Goal: Contribute content: Contribute content

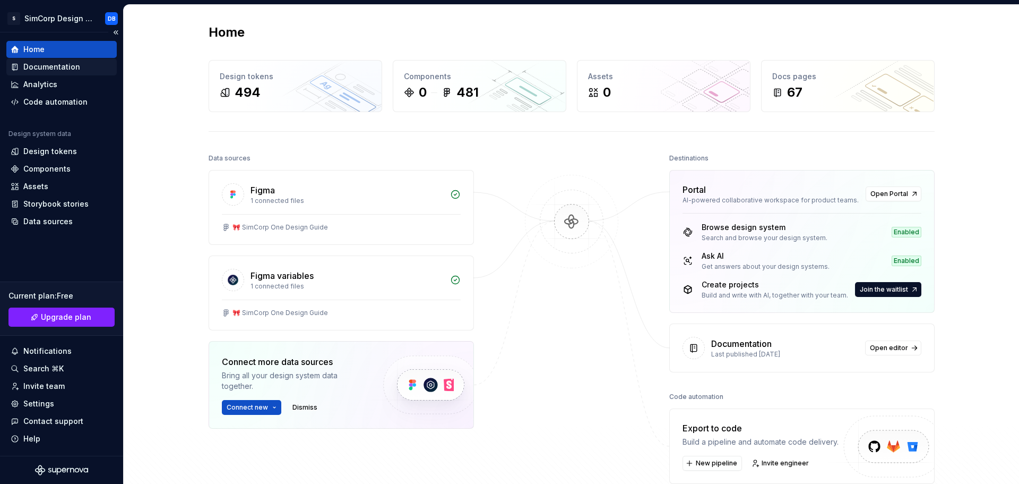
click at [46, 65] on div "Documentation" at bounding box center [51, 67] width 57 height 11
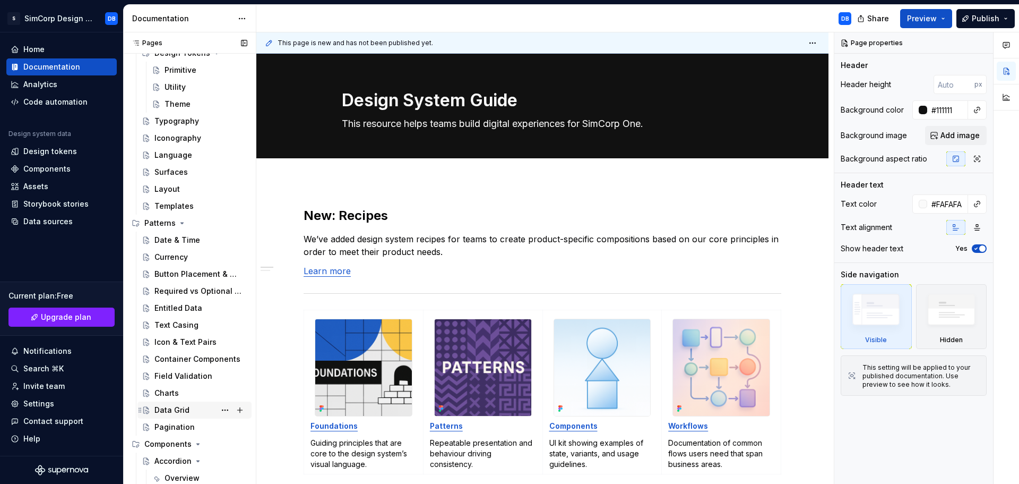
scroll to position [265, 0]
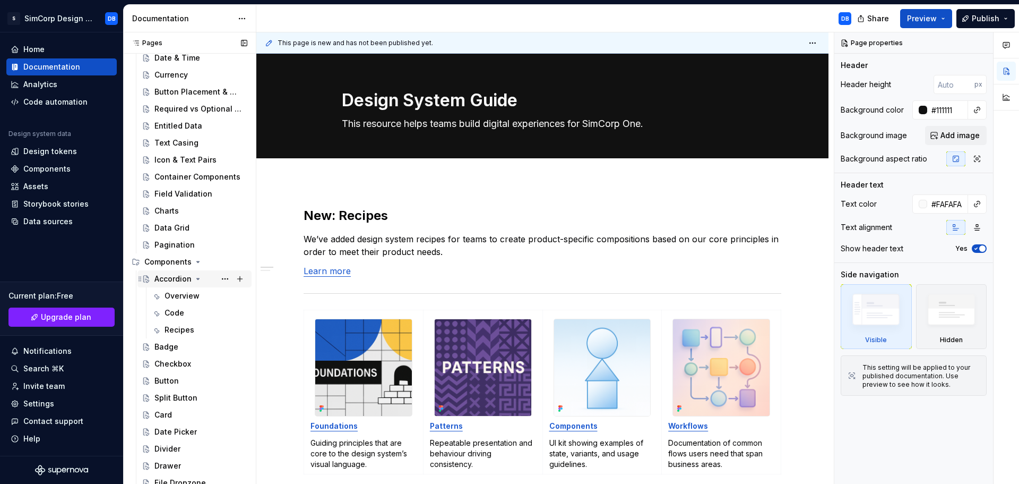
click at [178, 277] on div "Accordion" at bounding box center [172, 278] width 37 height 11
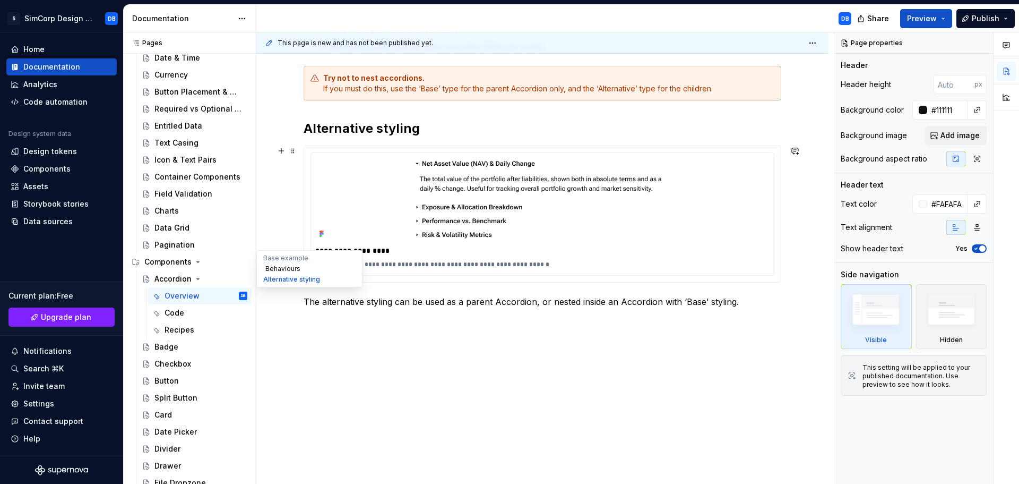
scroll to position [642, 0]
type textarea "*"
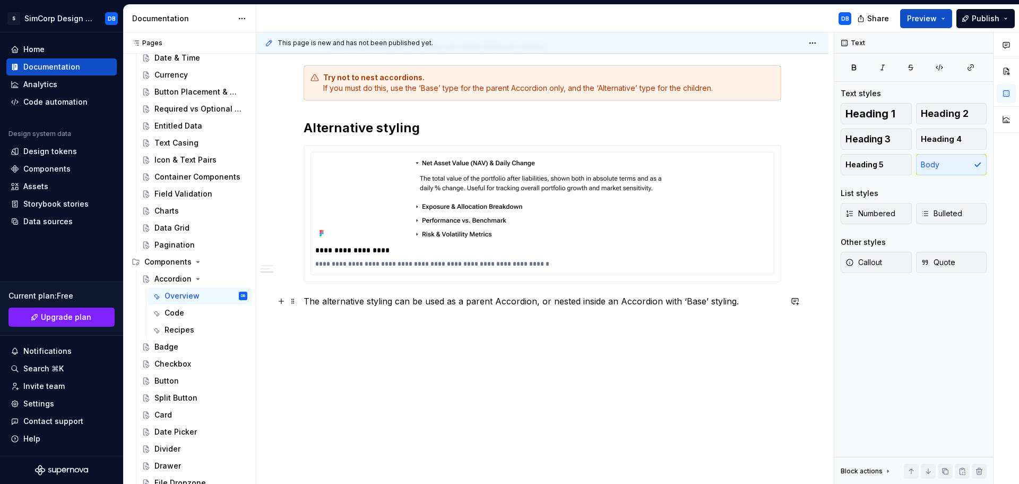
click at [755, 303] on p "The alternative styling can be used as a parent Accordion, or nested inside an …" at bounding box center [543, 301] width 478 height 13
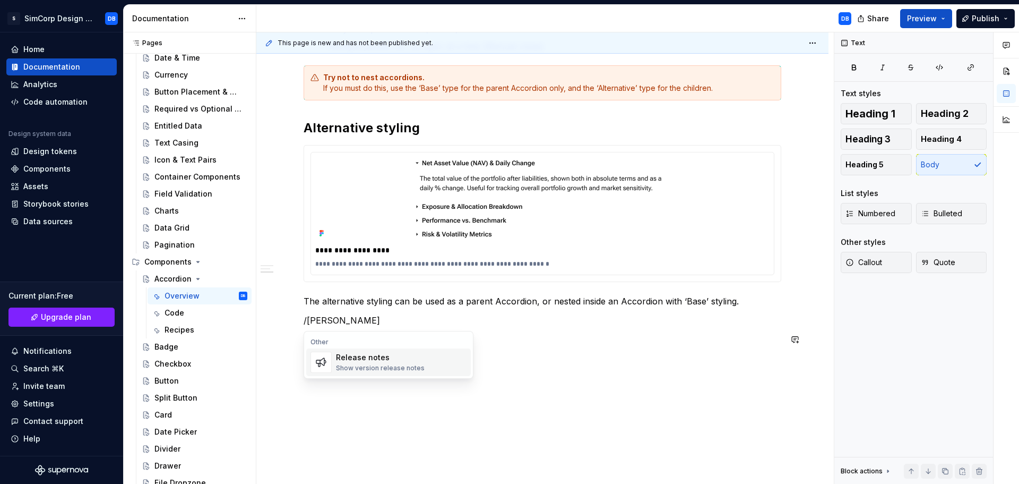
click at [390, 363] on div "Release notes Show version release notes" at bounding box center [380, 362] width 89 height 20
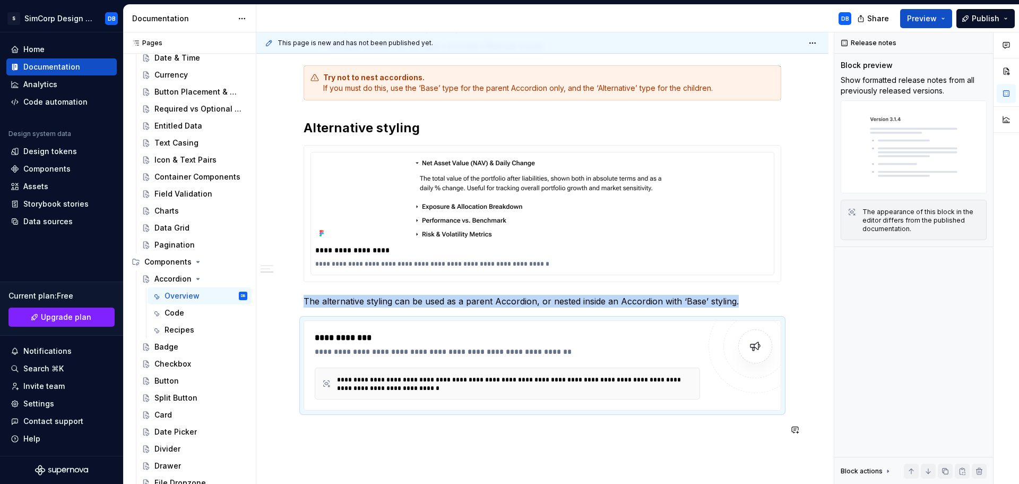
click at [438, 446] on div "**********" at bounding box center [543, 8] width 478 height 881
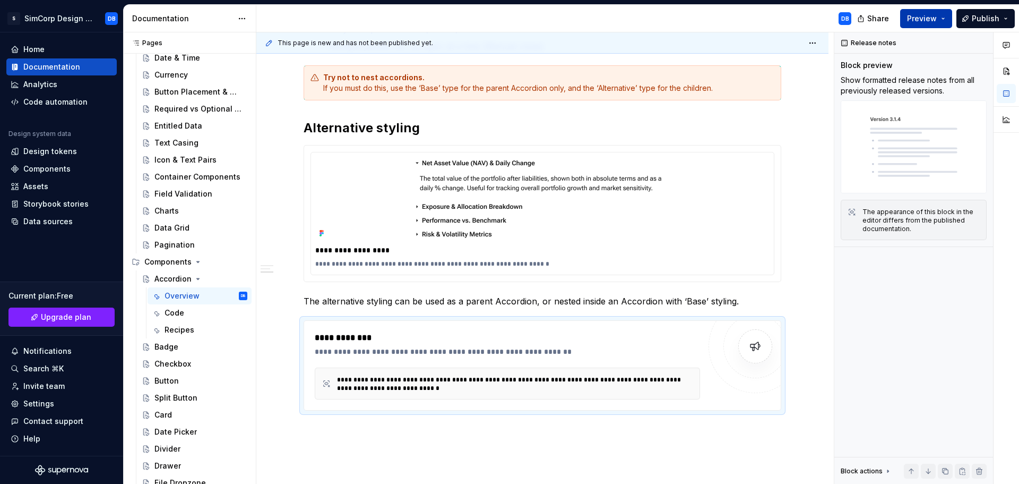
click at [945, 19] on button "Preview" at bounding box center [926, 18] width 52 height 19
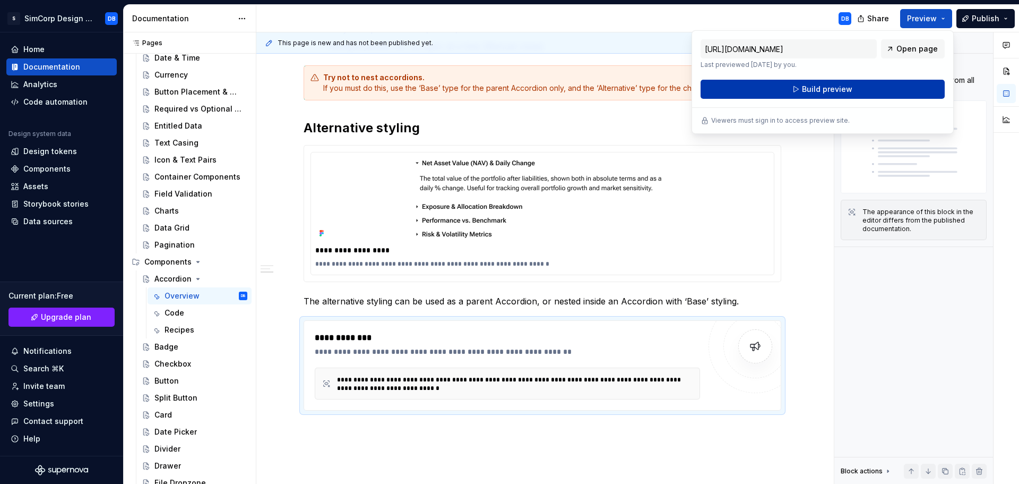
click at [855, 91] on button "Build preview" at bounding box center [823, 89] width 244 height 19
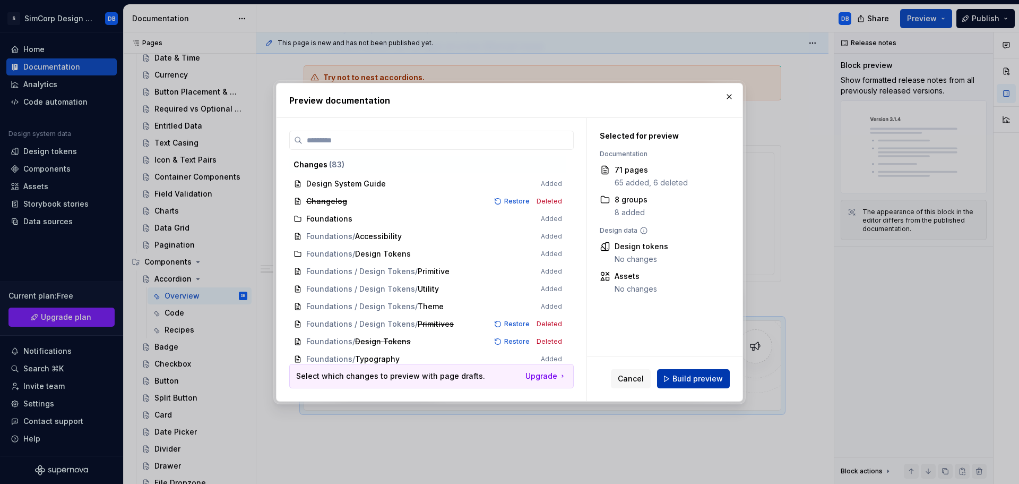
click at [694, 381] on span "Build preview" at bounding box center [698, 378] width 50 height 11
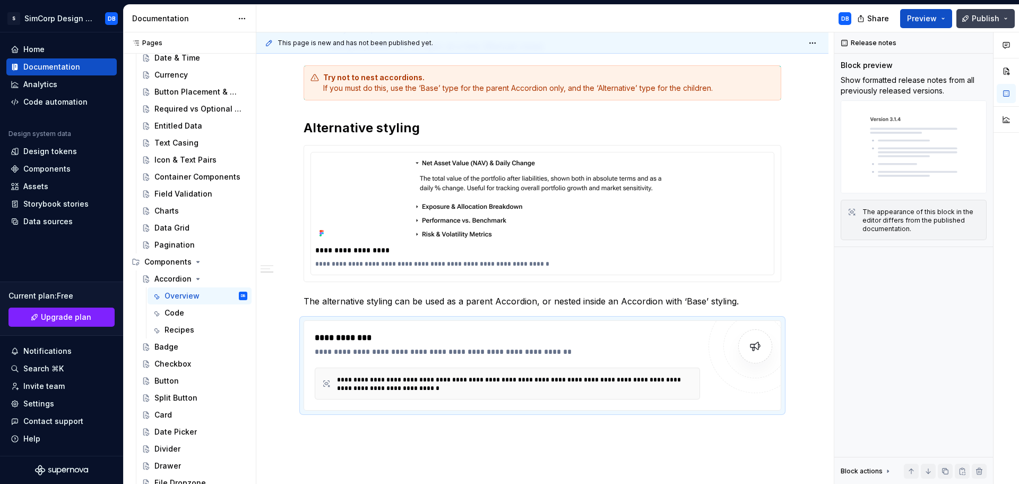
click at [999, 19] on span "Publish" at bounding box center [986, 18] width 28 height 11
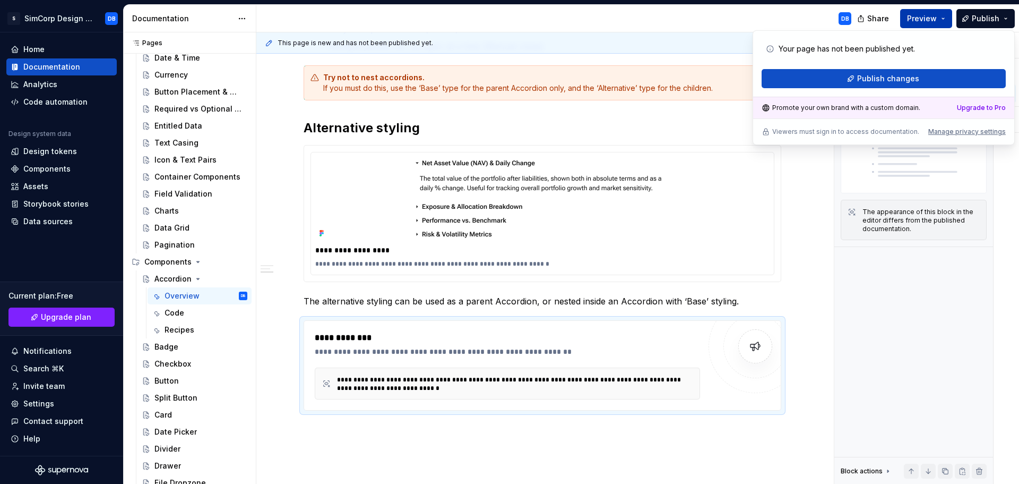
click at [939, 19] on button "Preview" at bounding box center [926, 18] width 52 height 19
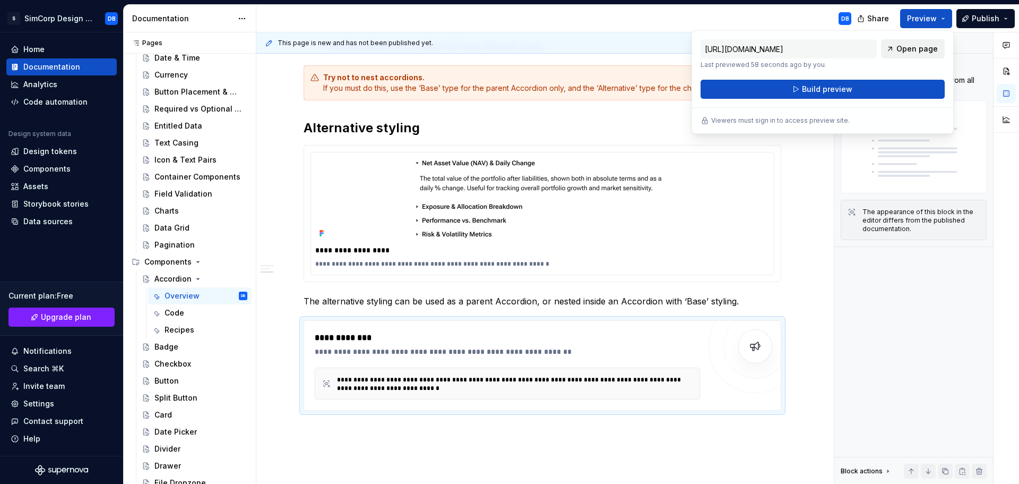
click at [915, 47] on span "Open page" at bounding box center [917, 49] width 41 height 11
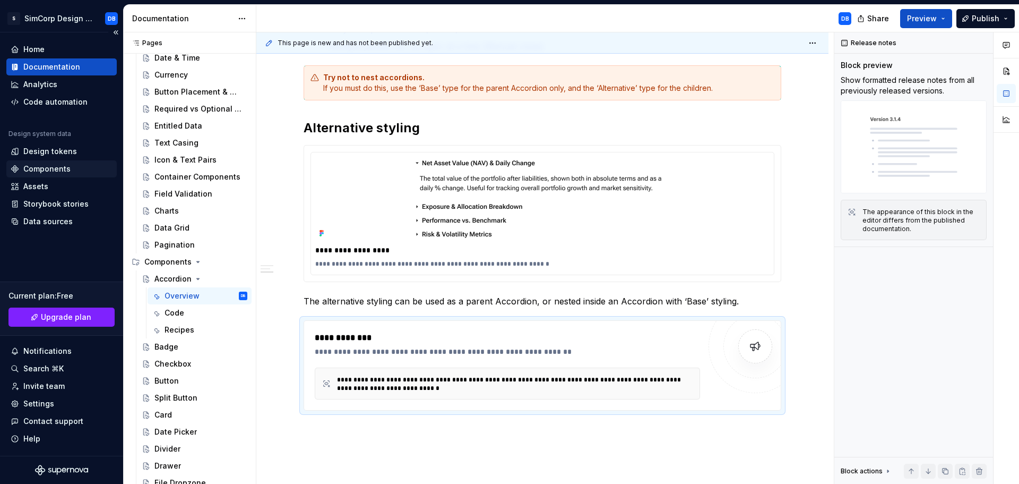
click at [53, 168] on div "Components" at bounding box center [46, 168] width 47 height 11
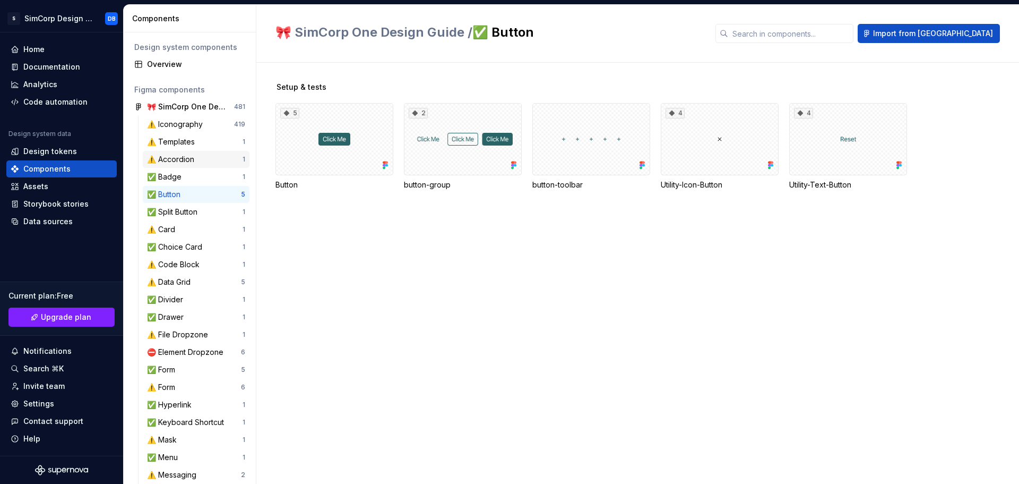
click at [177, 158] on div "⚠️ Accordion" at bounding box center [172, 159] width 51 height 11
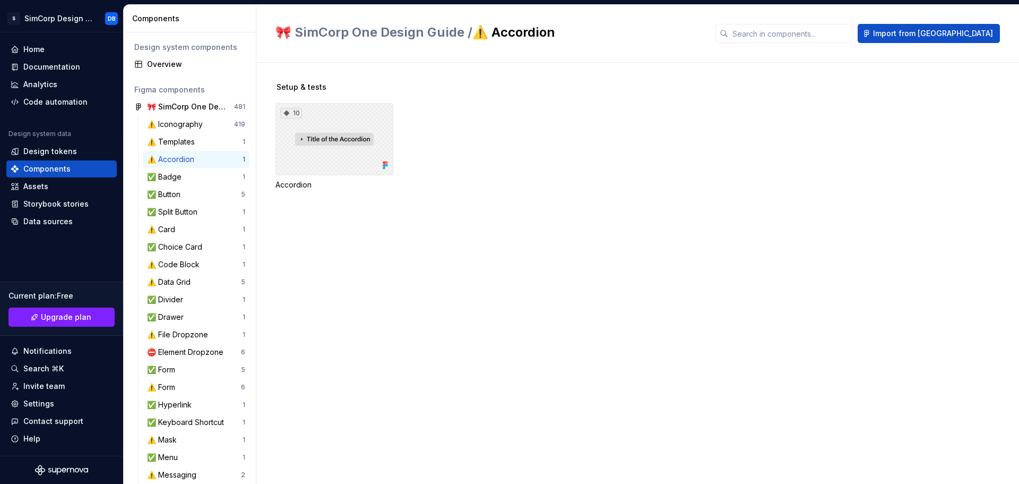
click at [326, 137] on div "10" at bounding box center [334, 139] width 118 height 72
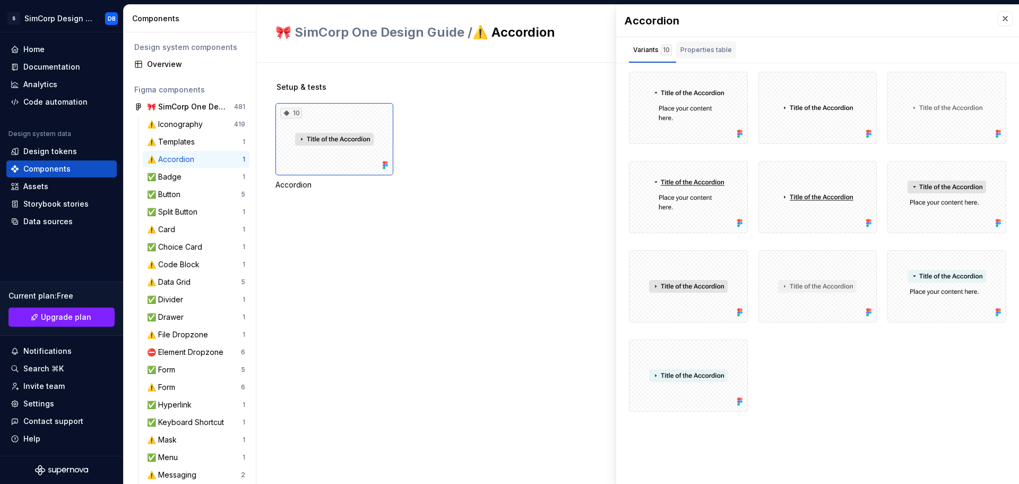
click at [703, 47] on div "Properties table" at bounding box center [705, 50] width 51 height 11
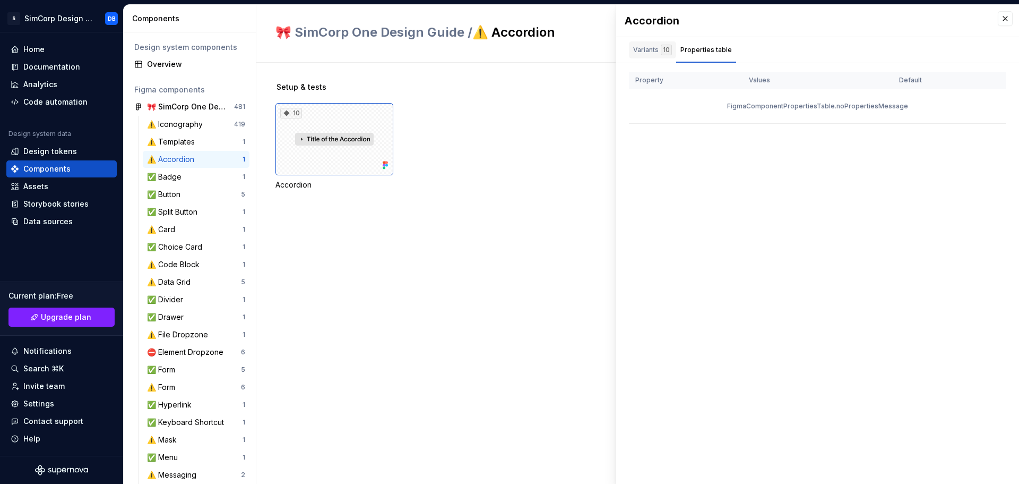
click at [647, 51] on div "Variants 10" at bounding box center [652, 50] width 39 height 11
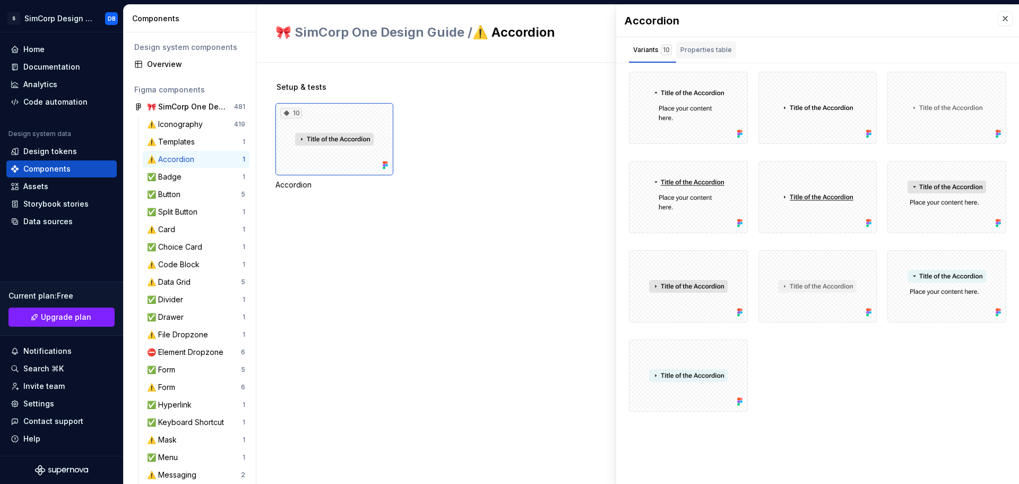
click at [697, 53] on div "Properties table" at bounding box center [705, 50] width 51 height 11
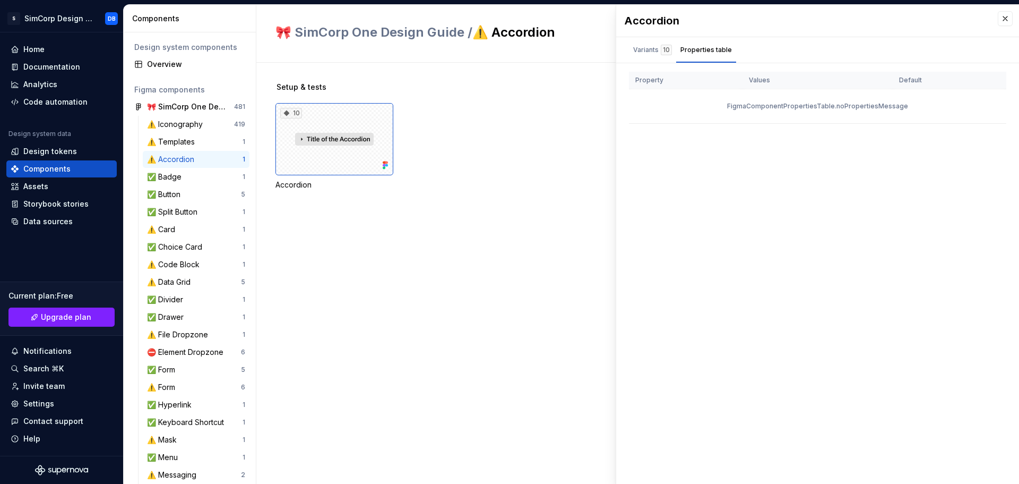
click at [369, 288] on div "Setup & tests 10 Accordion" at bounding box center [647, 273] width 744 height 421
click at [1008, 21] on button "button" at bounding box center [1005, 18] width 15 height 15
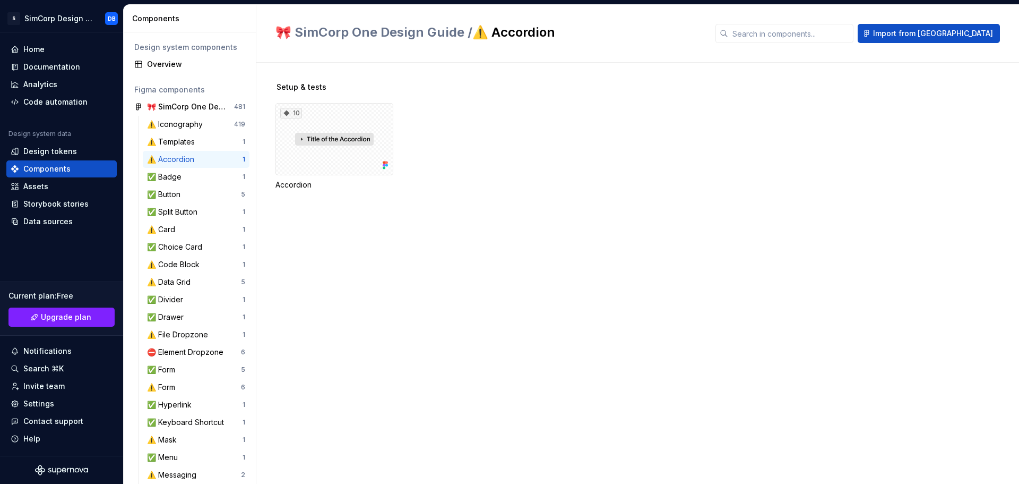
click at [445, 144] on div "10 Accordion" at bounding box center [647, 146] width 744 height 87
click at [184, 161] on div "⚠️ Accordion" at bounding box center [172, 159] width 51 height 11
click at [339, 151] on div "10" at bounding box center [334, 139] width 118 height 72
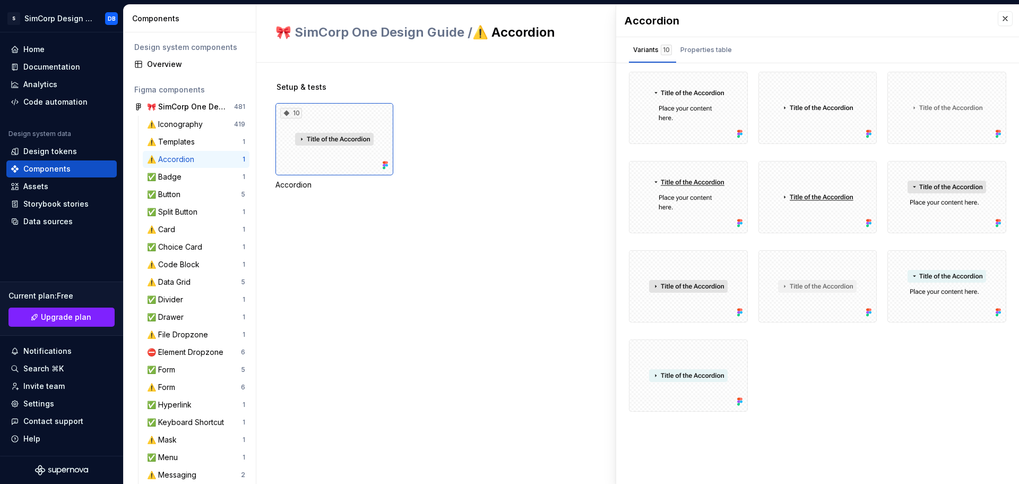
click at [503, 202] on div "Setup & tests 10 Accordion" at bounding box center [647, 149] width 744 height 134
click at [182, 59] on div "Overview" at bounding box center [196, 64] width 98 height 11
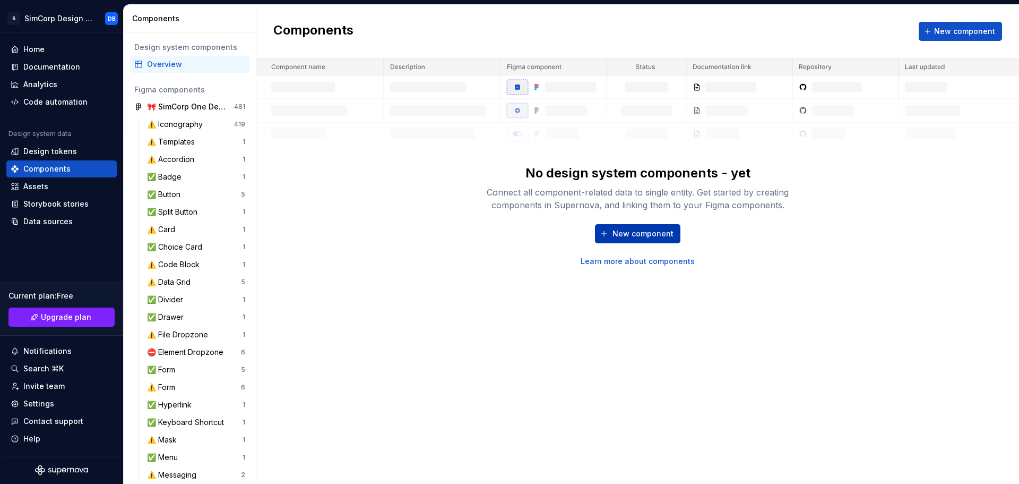
click at [660, 233] on span "New component" at bounding box center [643, 233] width 61 height 11
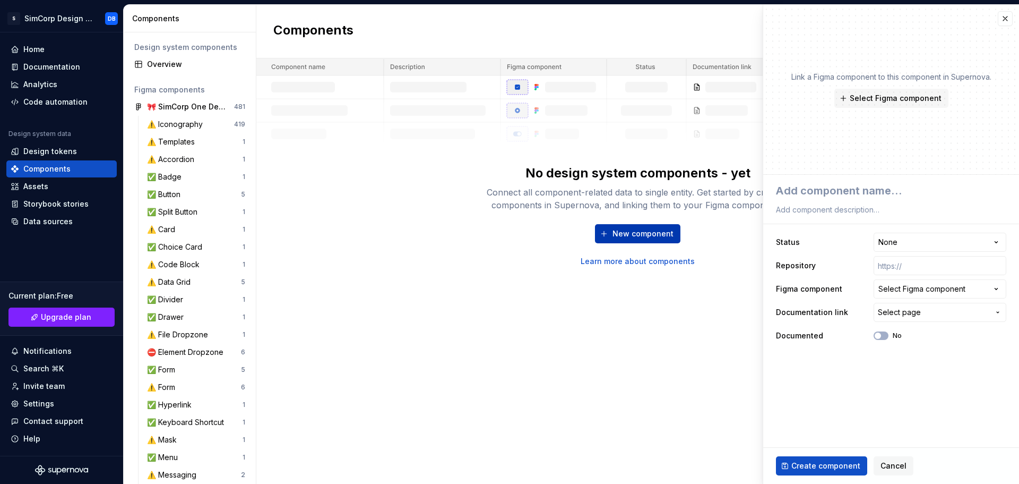
type textarea "*"
type textarea "A"
type textarea "*"
type textarea "Ac"
type textarea "*"
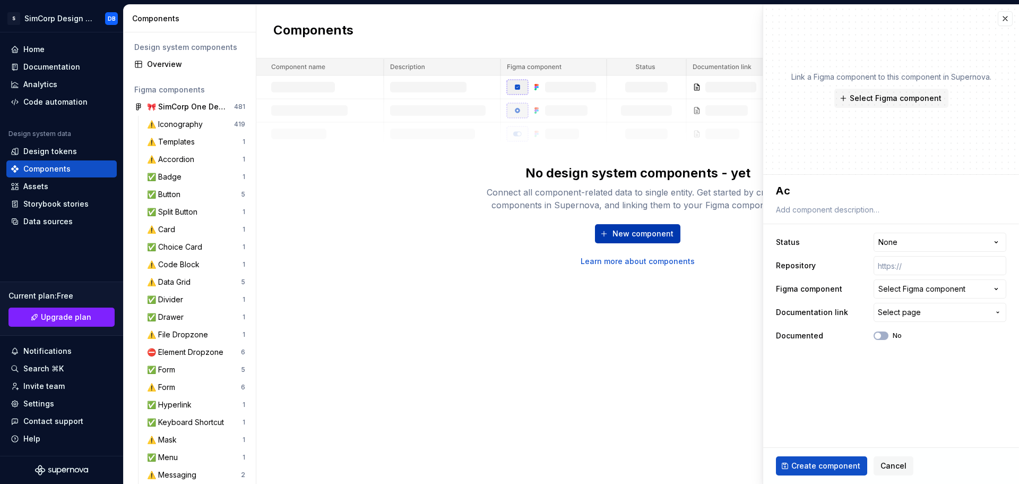
type textarea "Acc"
type textarea "*"
type textarea "Accor"
type textarea "*"
type textarea "Accord"
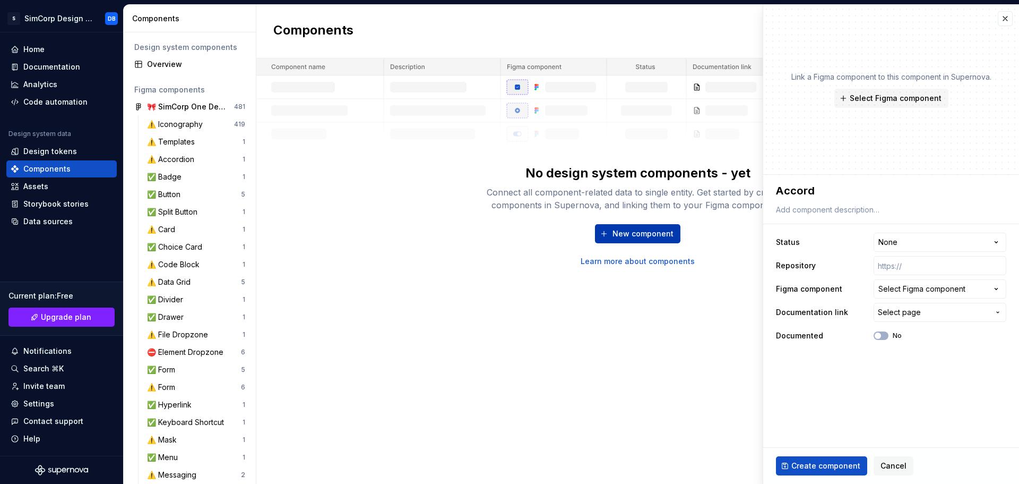
type textarea "*"
type textarea "Accordi"
type textarea "*"
type textarea "Accordio"
type textarea "*"
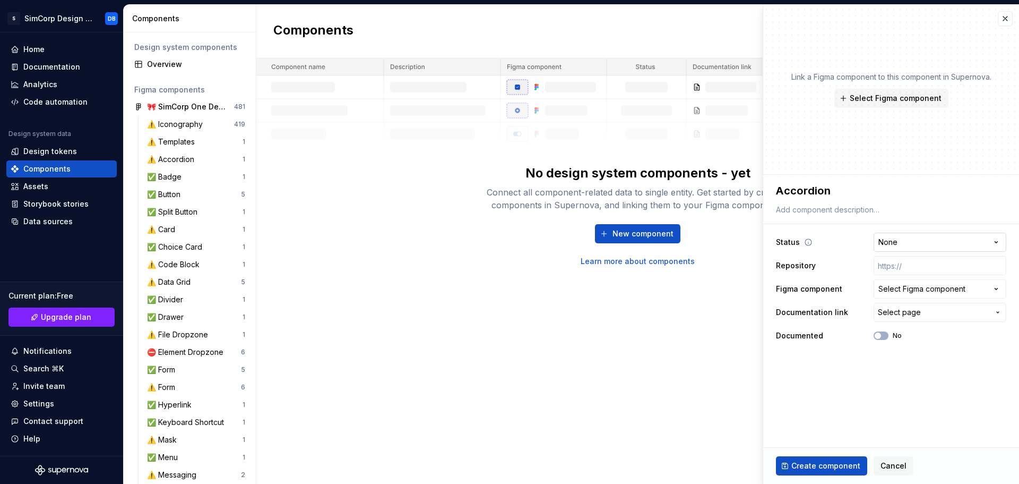
type textarea "Accordion"
click at [906, 245] on html "S SimCorp Design System DB Home Documentation Analytics Code automation Design …" at bounding box center [509, 242] width 1019 height 484
select select "**********"
click at [879, 99] on span "Select Figma component" at bounding box center [896, 98] width 92 height 11
type textarea "*"
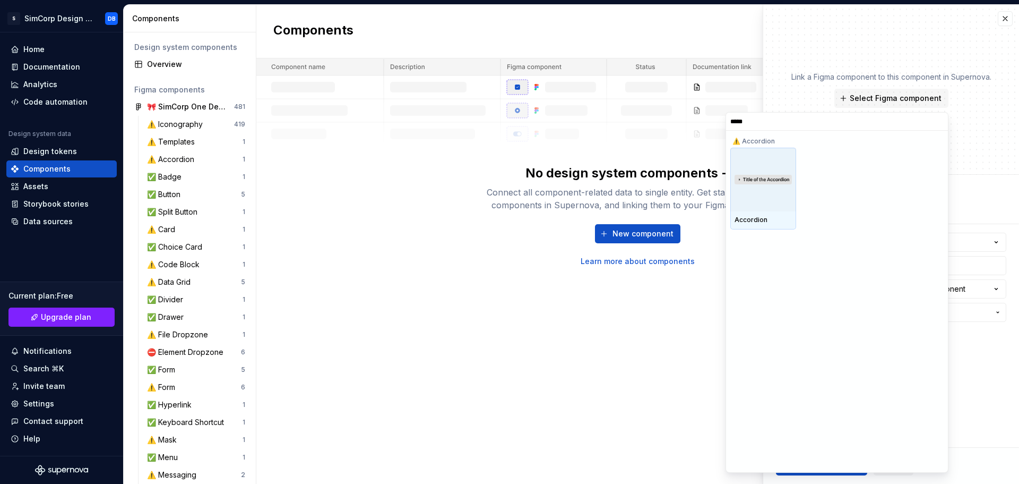
type input "******"
click at [752, 179] on img at bounding box center [763, 180] width 57 height 10
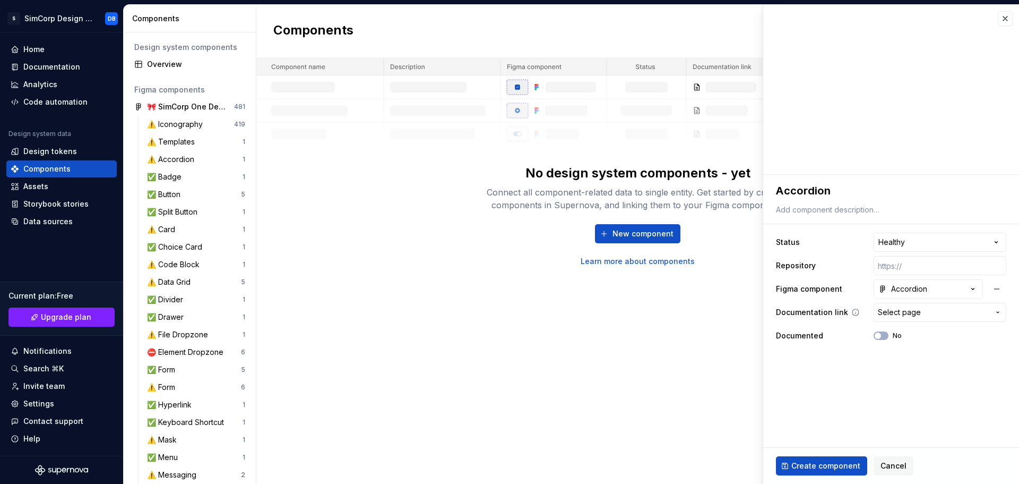
click at [914, 313] on span "Select page" at bounding box center [899, 312] width 43 height 11
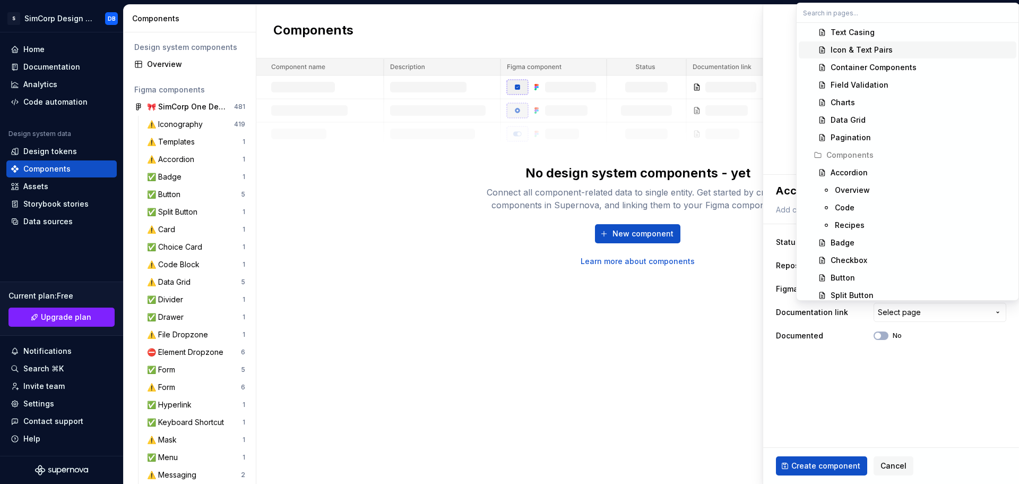
scroll to position [372, 0]
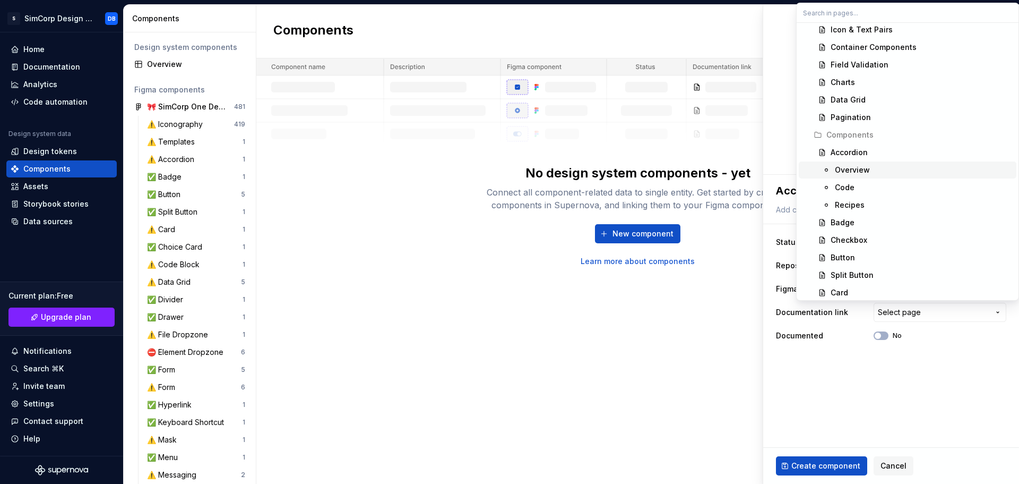
click at [862, 170] on div "Overview" at bounding box center [852, 170] width 35 height 11
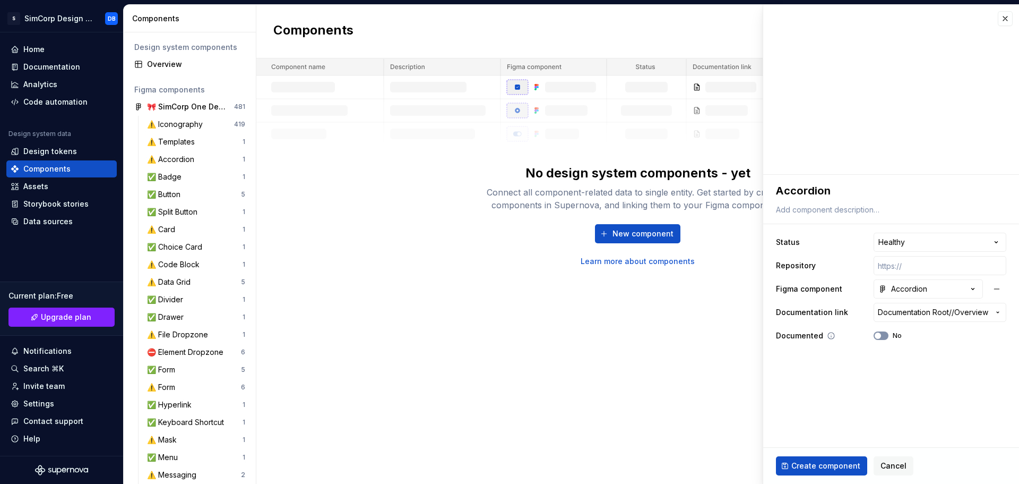
click at [885, 335] on button "No" at bounding box center [881, 335] width 15 height 8
click at [841, 210] on textarea at bounding box center [889, 209] width 230 height 15
type textarea "*"
type textarea "T"
type textarea "*"
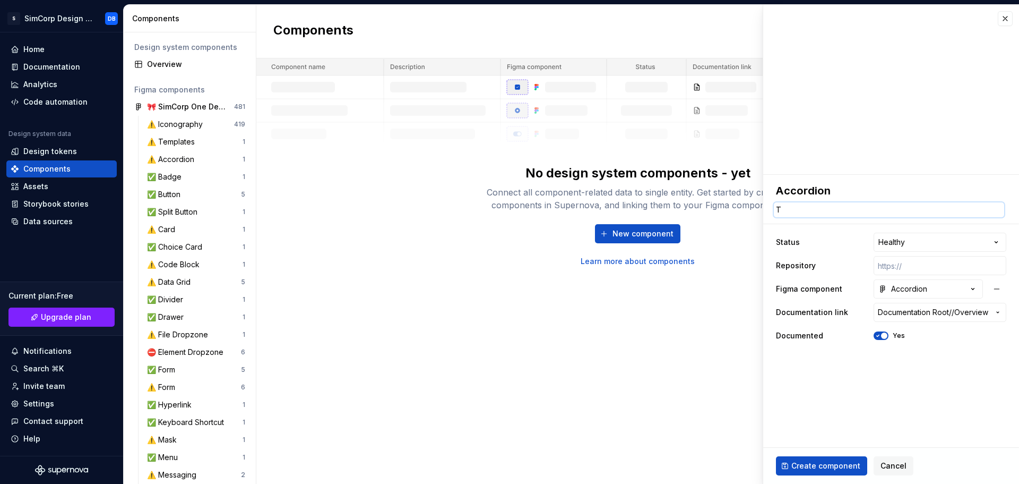
type textarea "Te"
type textarea "*"
type textarea "Test"
type textarea "*"
type textarea "Test"
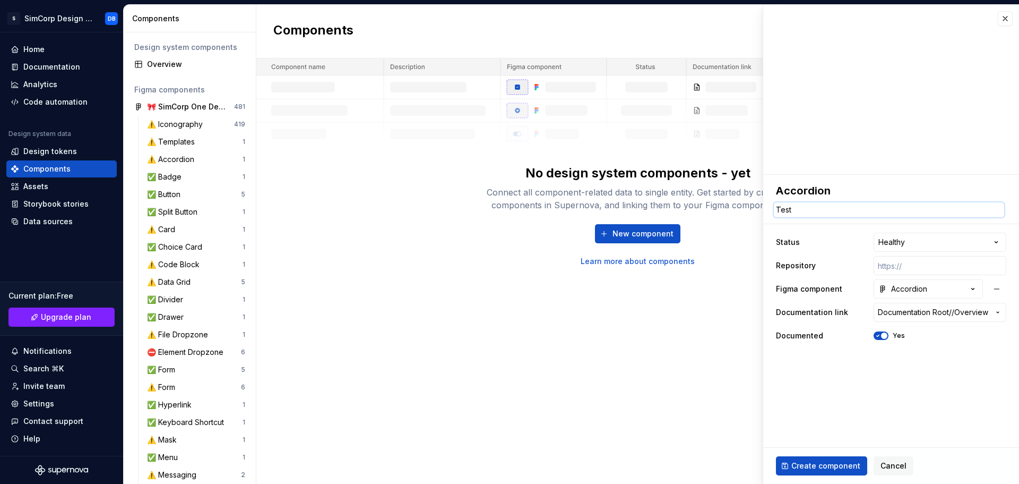
type textarea "*"
type textarea "Test d"
type textarea "*"
type textarea "Test de"
type textarea "*"
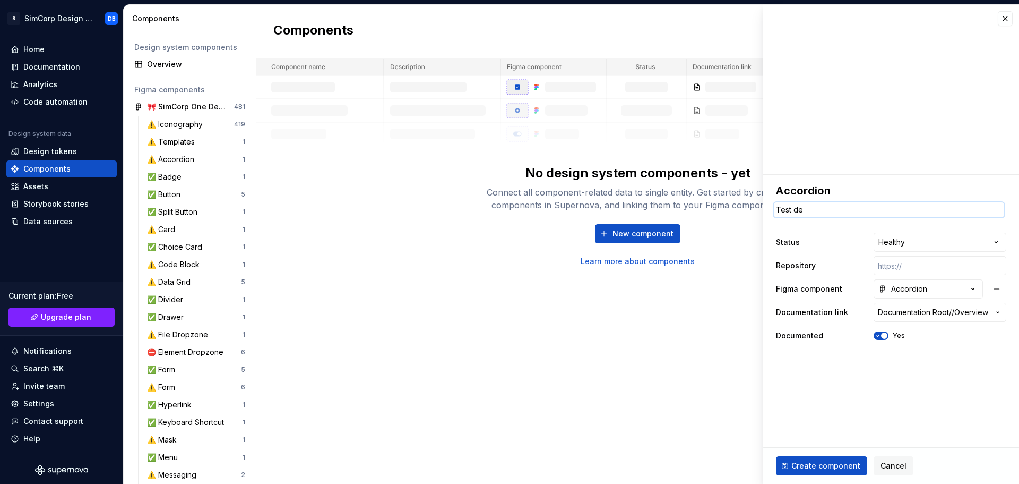
type textarea "Test des"
type textarea "*"
type textarea "Test desc"
type textarea "*"
type textarea "Test descr"
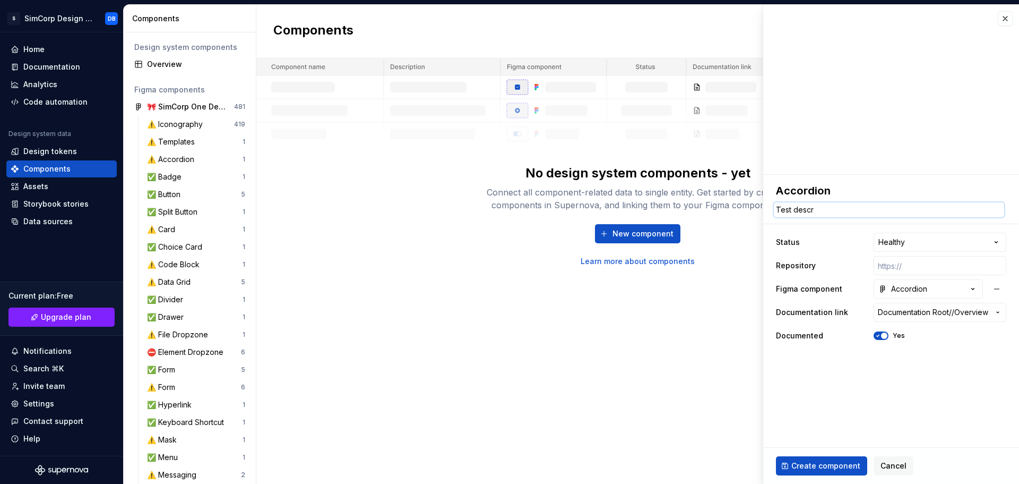
type textarea "*"
type textarea "Test descri"
type textarea "*"
type textarea "Test descrip"
type textarea "*"
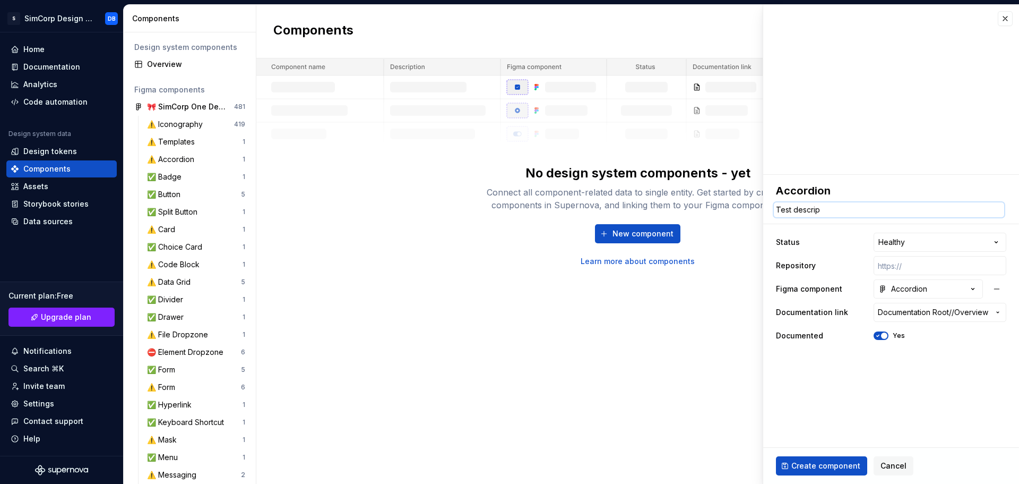
type textarea "Test descript"
type textarea "*"
type textarea "Test descripti"
type textarea "*"
type textarea "Test descriptio"
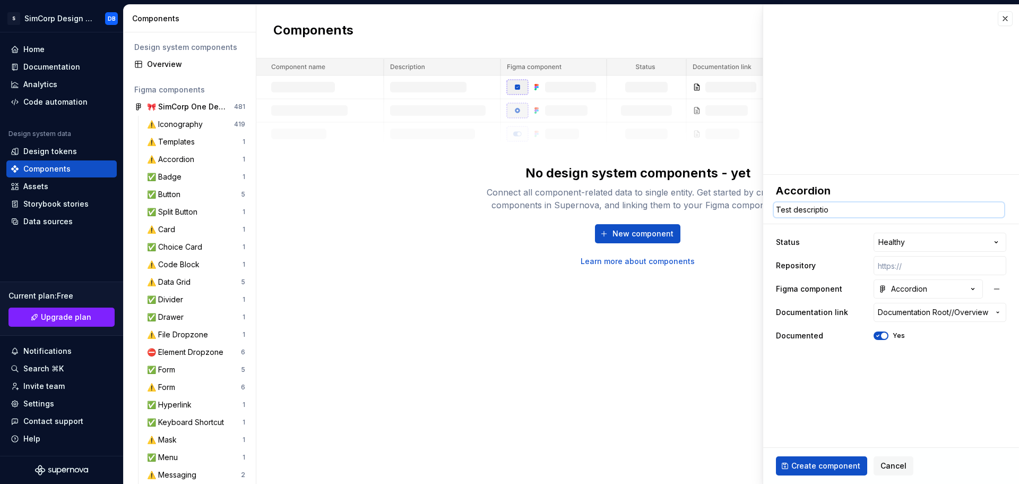
type textarea "*"
type textarea "Test description"
type textarea "*"
type textarea "Test description"
type textarea "*"
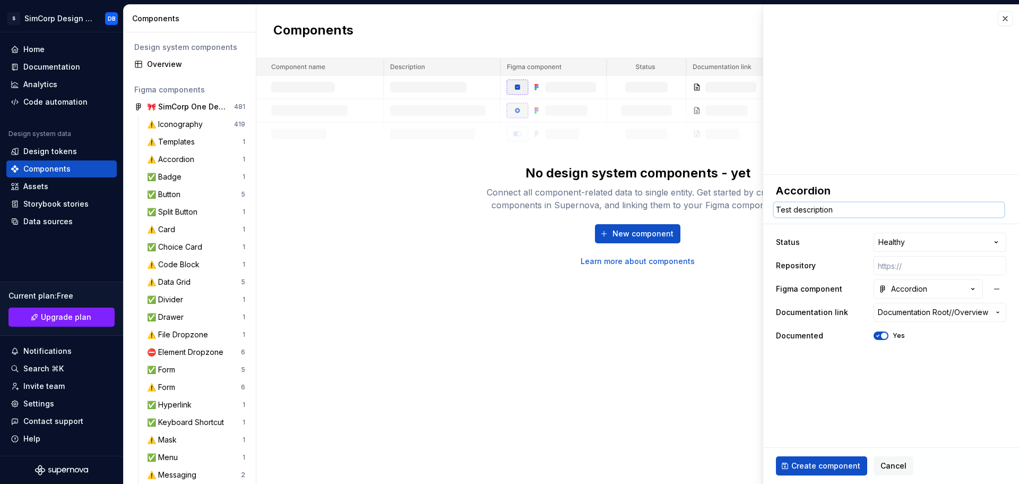
type textarea "Test description f"
type textarea "*"
type textarea "Test description fo"
type textarea "*"
type textarea "Test description for"
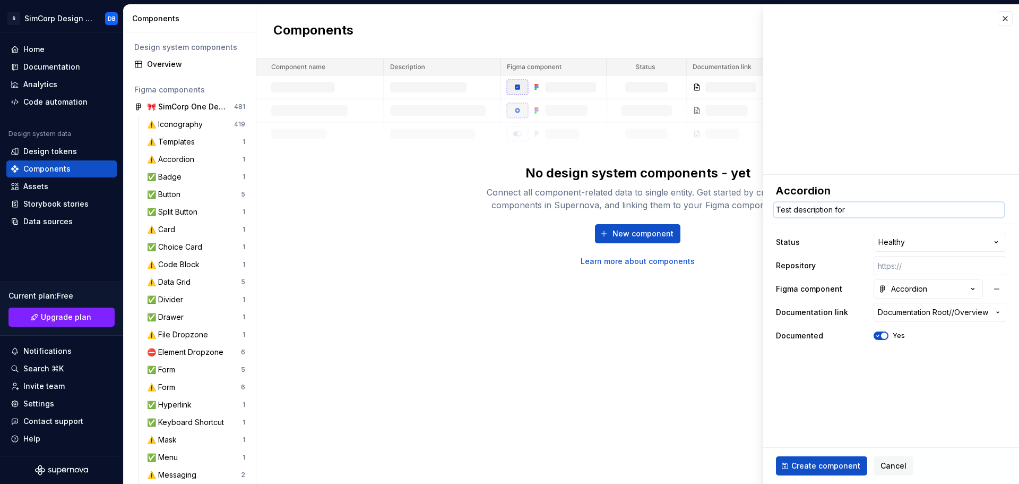
type textarea "*"
type textarea "Test description for"
type textarea "*"
type textarea "Test description for t"
type textarea "*"
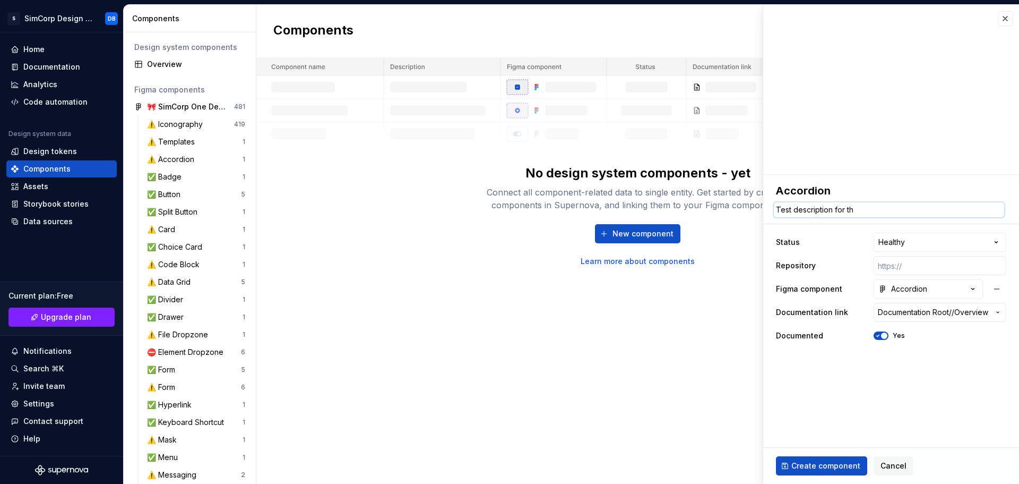
type textarea "Test description for the"
type textarea "*"
type textarea "Test description for ther"
type textarea "*"
type textarea "Test description for ther"
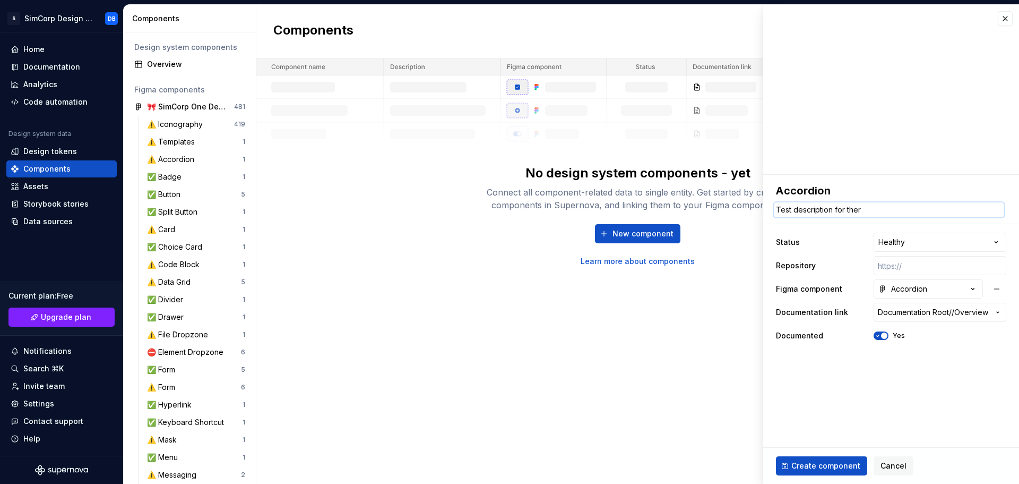
type textarea "*"
type textarea "Test description for ther"
type textarea "*"
type textarea "Test description for the"
type textarea "*"
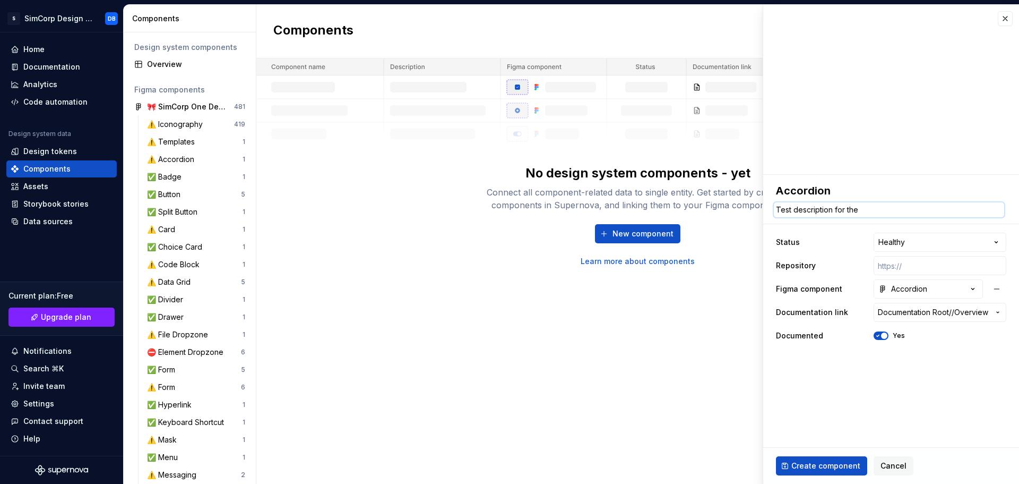
type textarea "Test description for the"
type textarea "*"
type textarea "Test description for the A"
type textarea "*"
type textarea "Test description for the Ac"
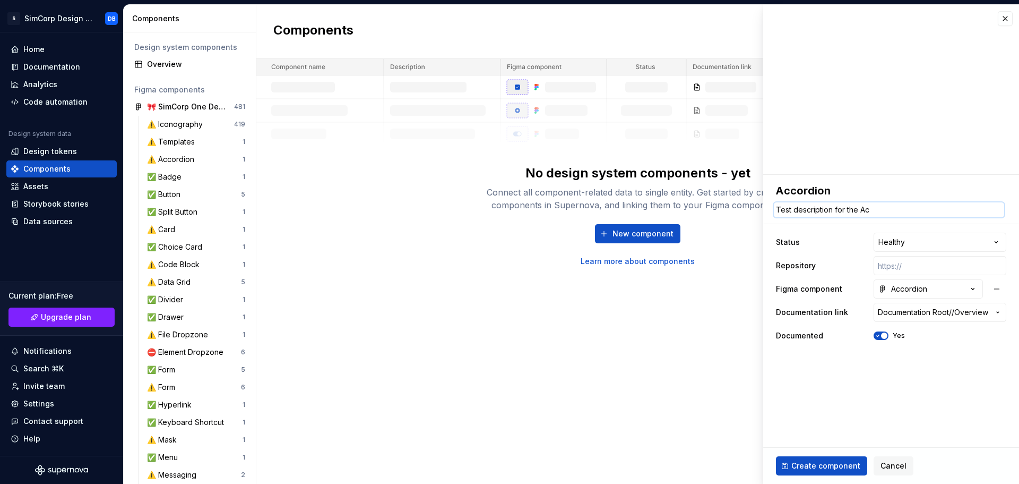
type textarea "*"
type textarea "Test description for the Acc"
type textarea "*"
type textarea "Test description for the Accc"
type textarea "*"
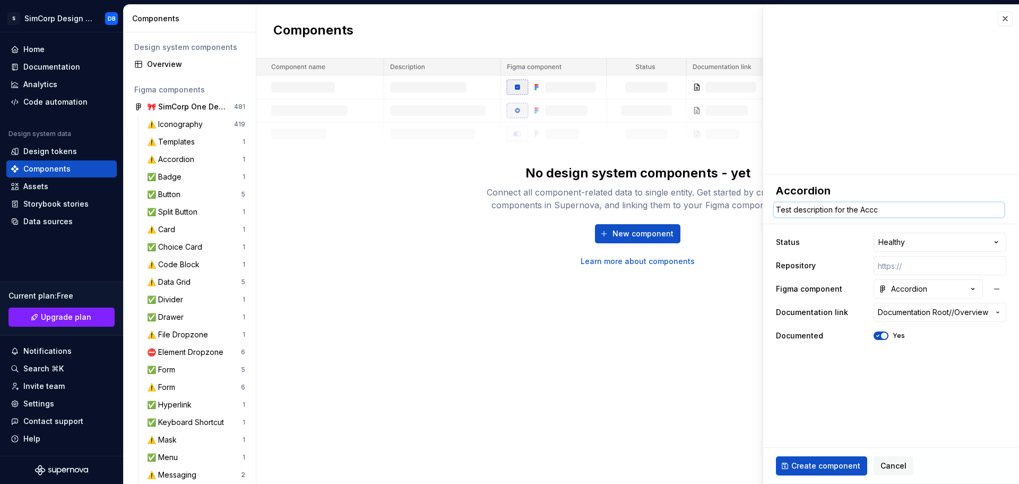
type textarea "Test description for the Accco"
type textarea "*"
type textarea "Test description for the Accc"
type textarea "*"
type textarea "Test description for the Acc"
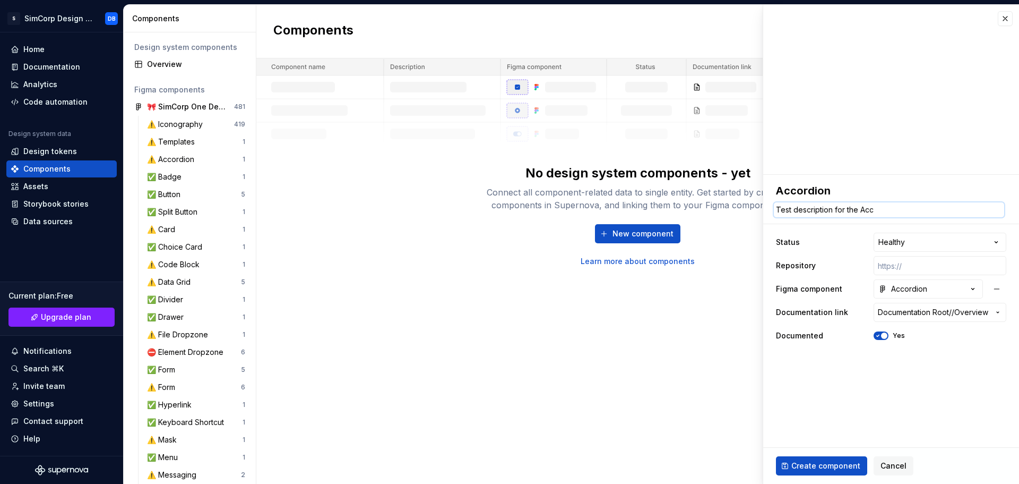
type textarea "*"
type textarea "Test description for the Acco"
type textarea "*"
type textarea "Test description for the Accor"
type textarea "*"
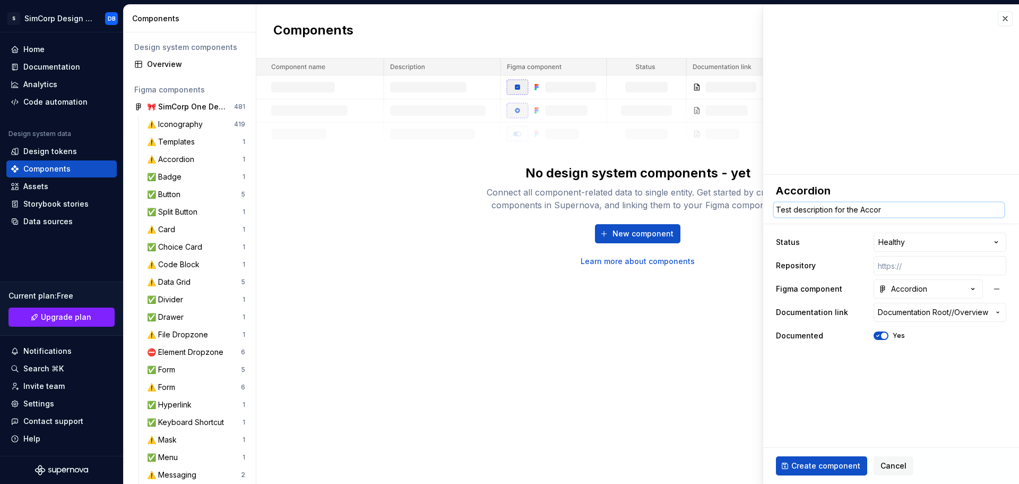
type textarea "Test description for the Accord"
type textarea "*"
type textarea "Test description for the Accordi"
type textarea "*"
type textarea "Test description for the Accordio"
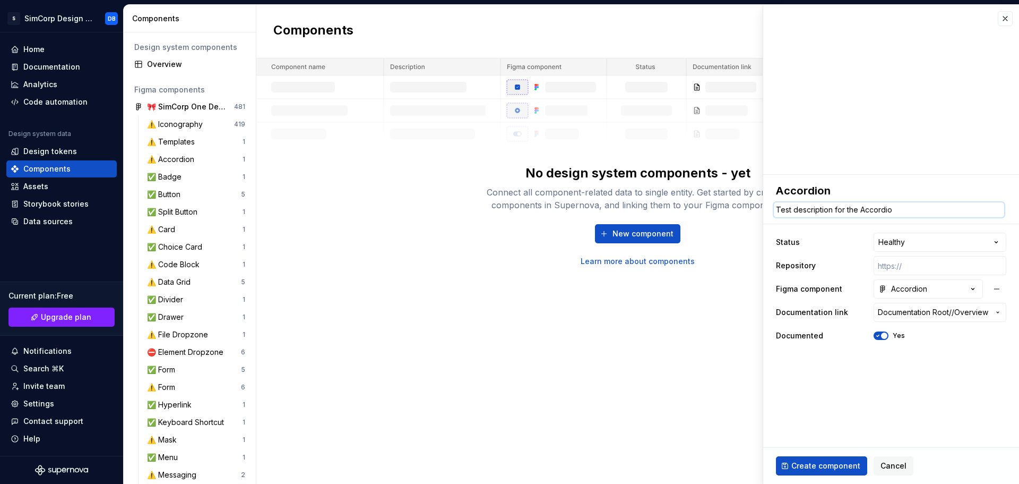
type textarea "*"
type textarea "Test description for the Accordion"
type textarea "*"
type textarea "Test description for the Accordion"
type textarea "*"
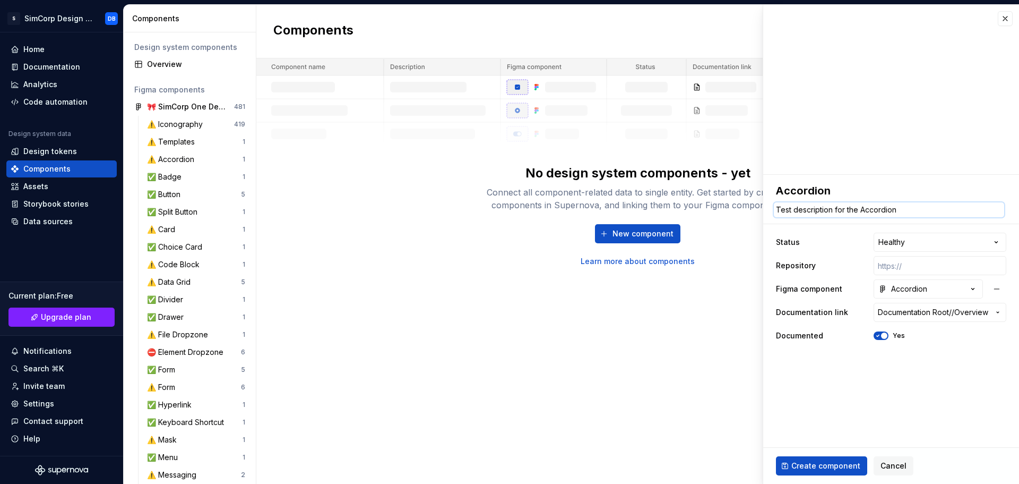
type textarea "Test description for the Accordion c"
type textarea "*"
type textarea "Test description for the Accordion co"
type textarea "*"
type textarea "Test description for the Accordion com"
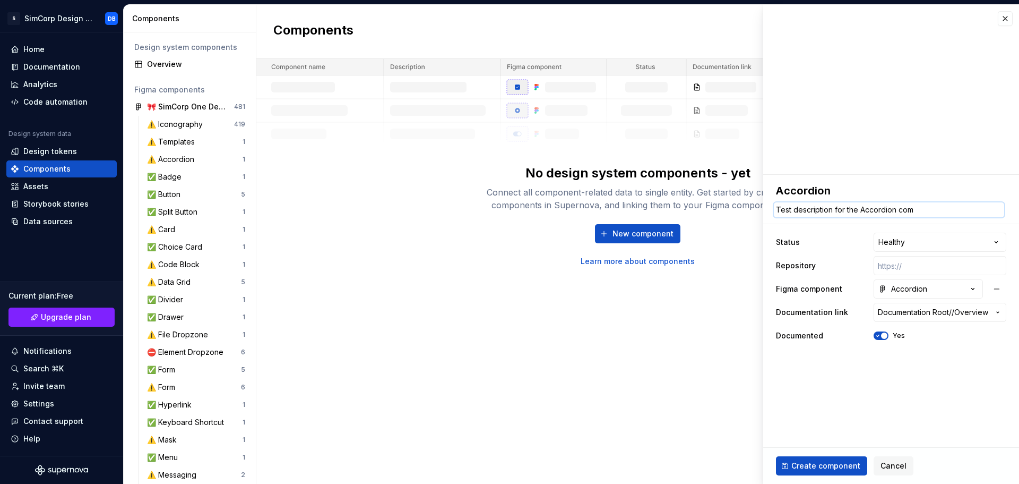
type textarea "*"
type textarea "Test description for the Accordion comp"
type textarea "*"
type textarea "Test description for the Accordion compo"
type textarea "*"
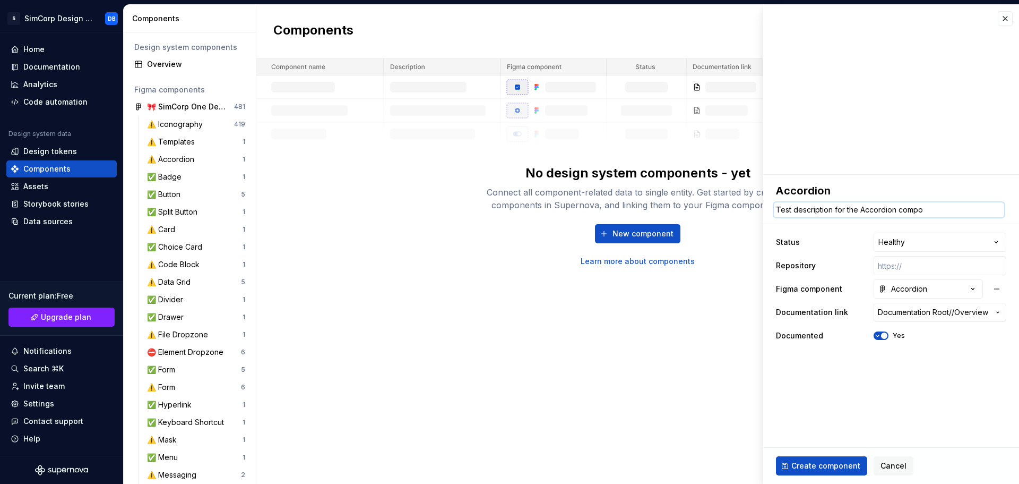
type textarea "Test description for the Accordion compon"
type textarea "*"
type textarea "Test description for the Accordion compone"
type textarea "*"
type textarea "Test description for the Accordion componen"
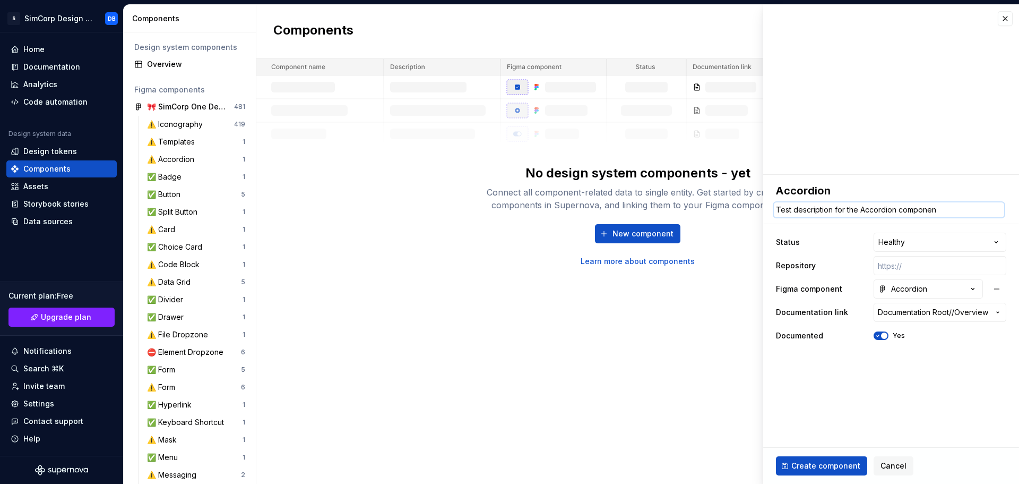
type textarea "*"
type textarea "Test description for the Accordion component"
type textarea "*"
type textarea "Test description for the Accordion component."
click at [813, 461] on span "Create component" at bounding box center [825, 465] width 69 height 11
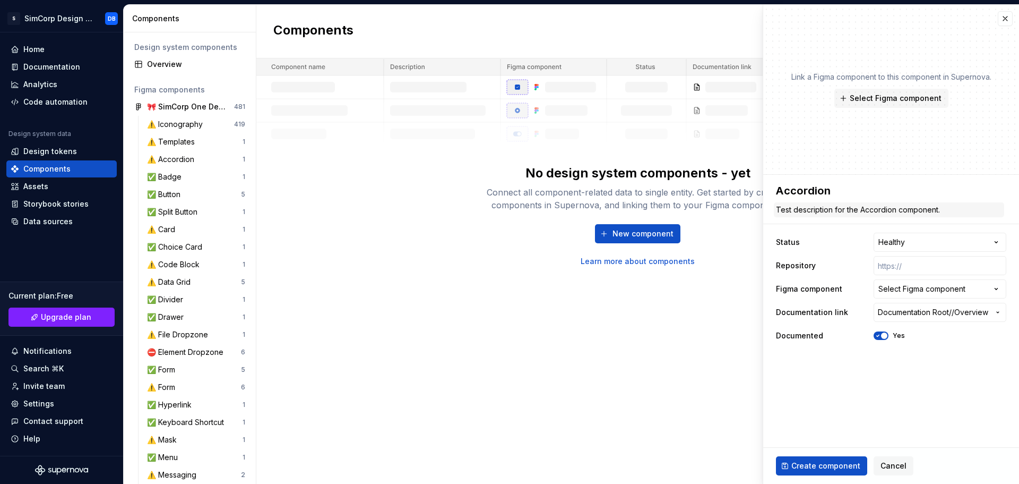
type textarea "*"
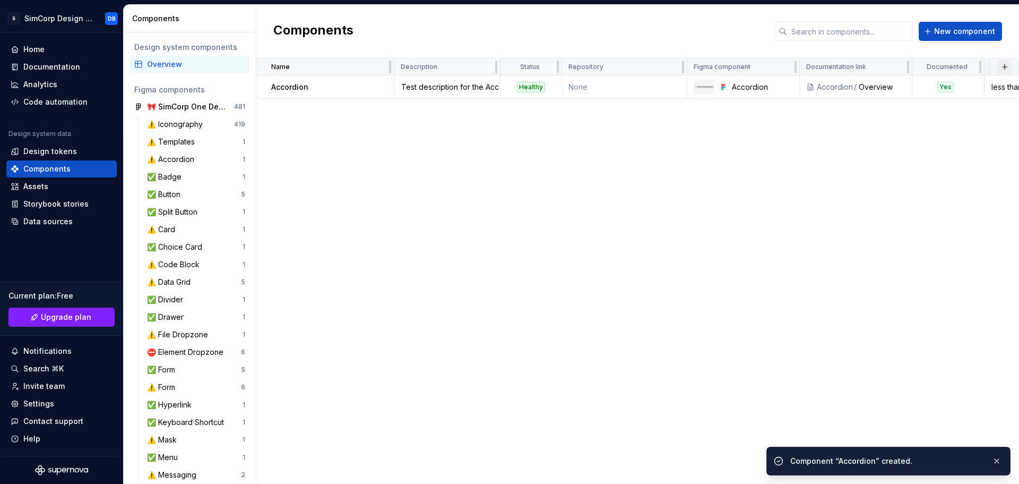
click at [1002, 66] on button "button" at bounding box center [1004, 66] width 15 height 15
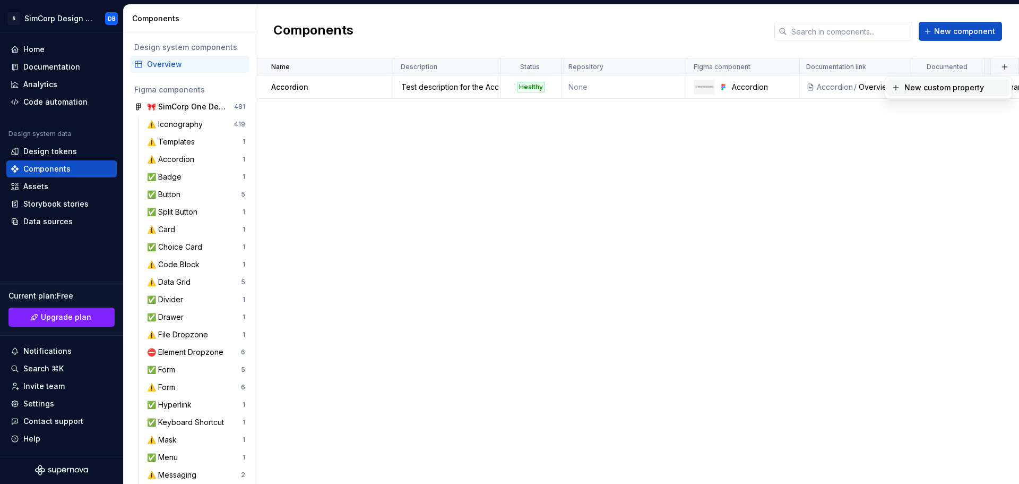
click at [923, 88] on div "New custom property" at bounding box center [944, 87] width 80 height 11
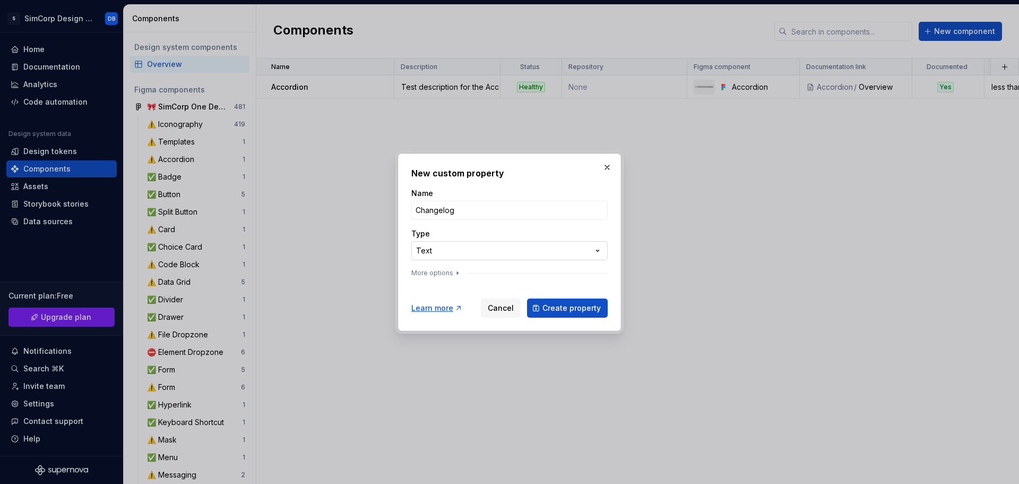
type input "Changelog"
click at [424, 252] on div "**********" at bounding box center [509, 242] width 1019 height 484
click at [452, 235] on div "**********" at bounding box center [509, 242] width 1019 height 484
click at [445, 272] on button "More options" at bounding box center [436, 273] width 50 height 8
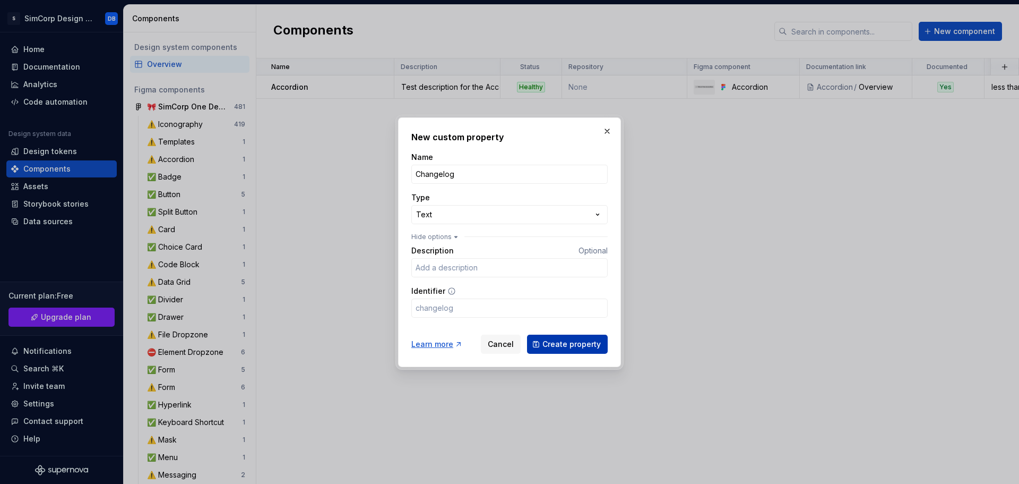
click at [551, 341] on span "Create property" at bounding box center [571, 344] width 58 height 11
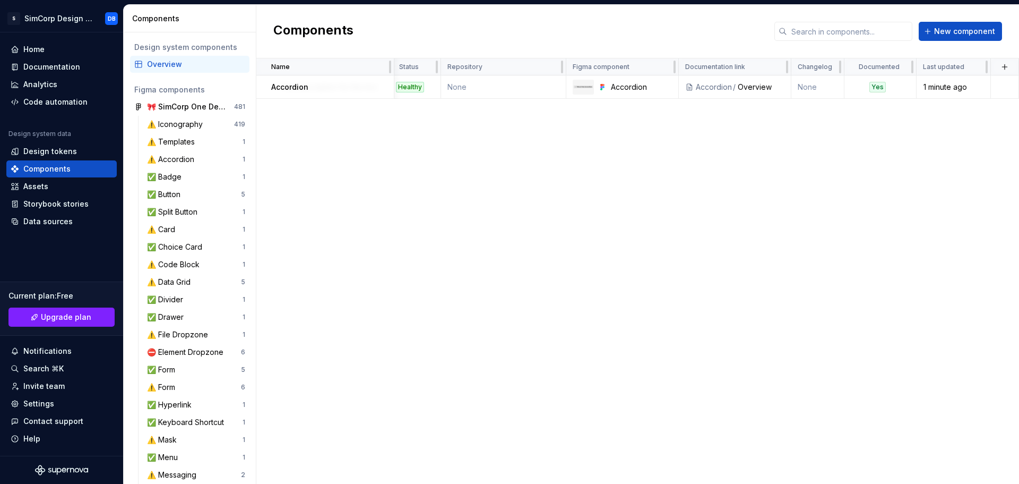
scroll to position [0, 121]
click at [956, 86] on td "None" at bounding box center [964, 86] width 53 height 23
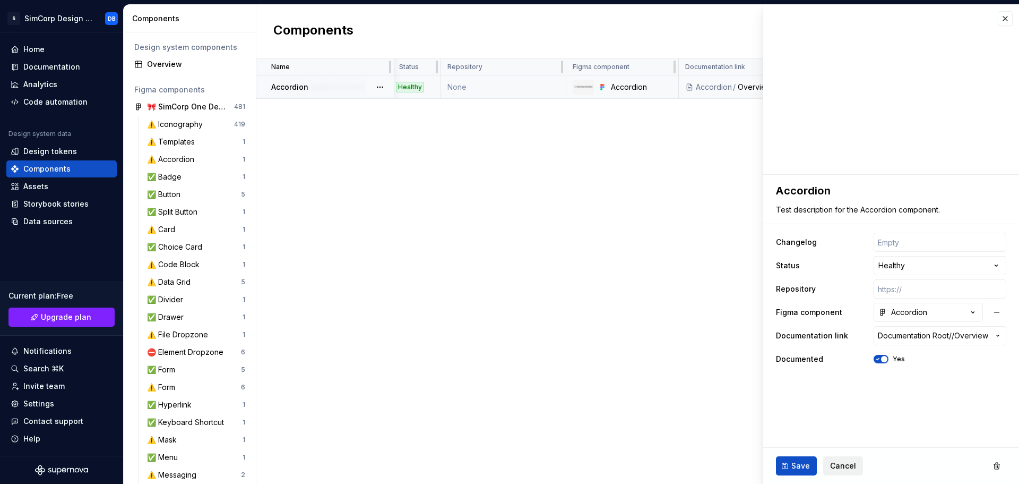
click at [833, 466] on span "Cancel" at bounding box center [843, 465] width 26 height 11
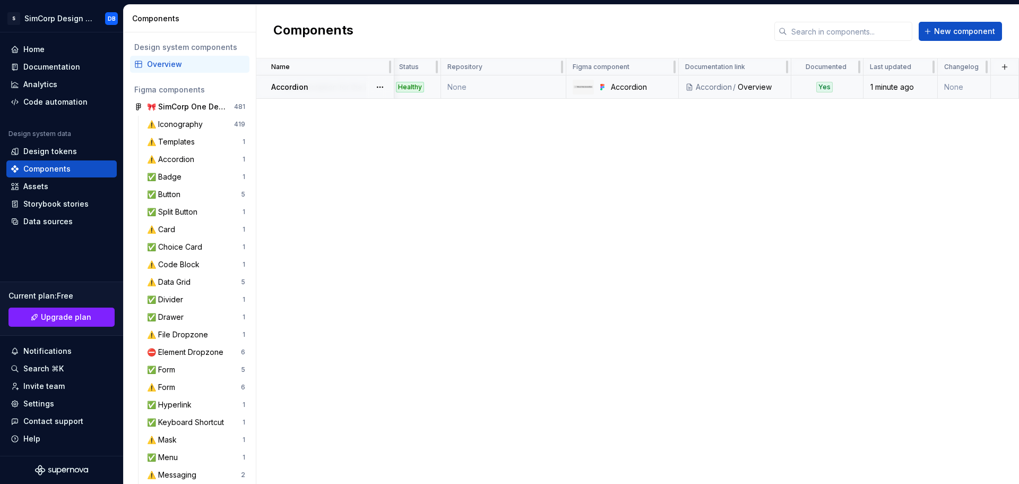
click at [955, 87] on td "None" at bounding box center [964, 86] width 53 height 23
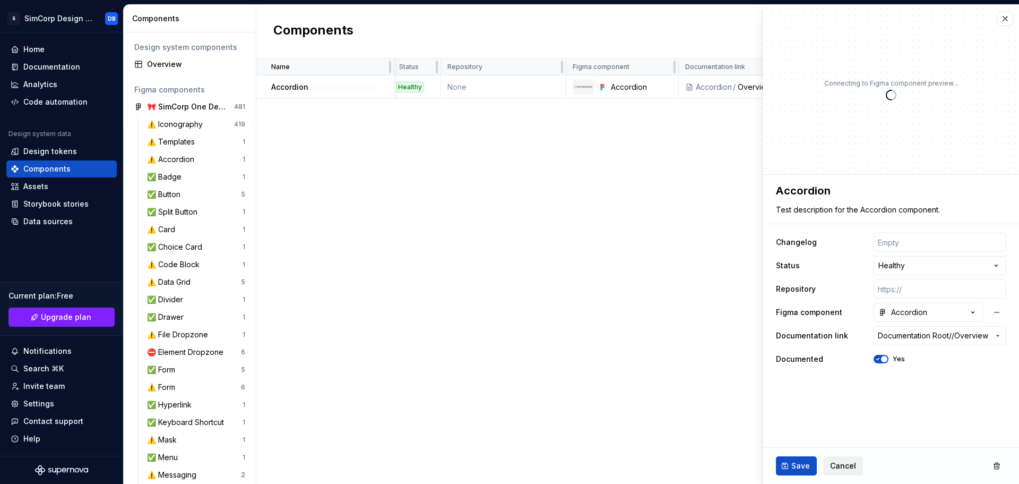
click at [837, 464] on span "Cancel" at bounding box center [843, 465] width 26 height 11
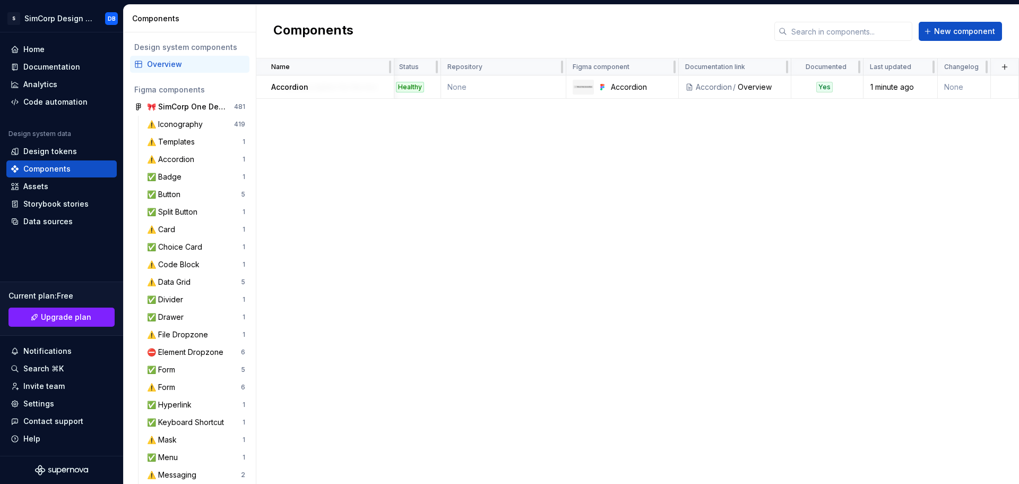
click at [689, 313] on div "Name Description Status Repository Figma component Documentation link Documente…" at bounding box center [637, 270] width 763 height 425
click at [299, 90] on p "Accordion" at bounding box center [289, 87] width 37 height 11
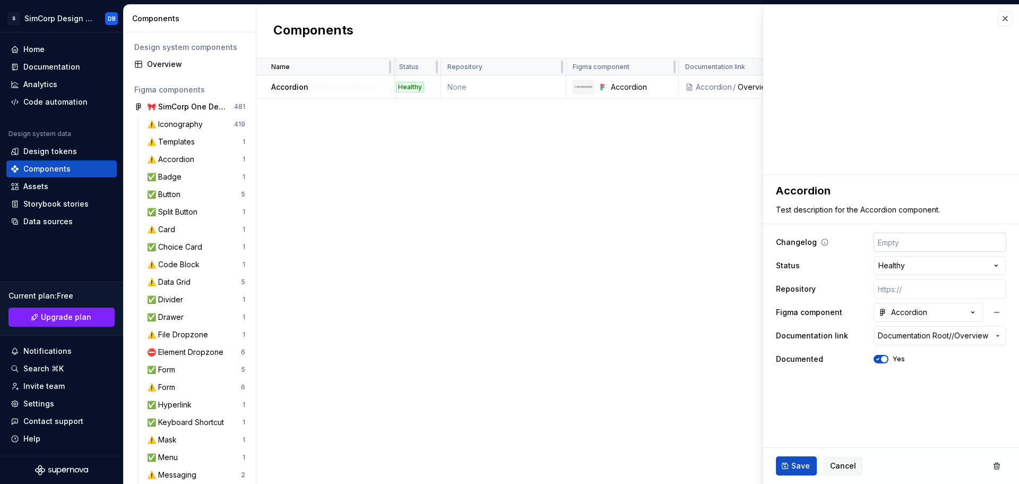
click at [917, 245] on input "text" at bounding box center [940, 241] width 133 height 19
type textarea "*"
type input "s"
type textarea "*"
type input "sc"
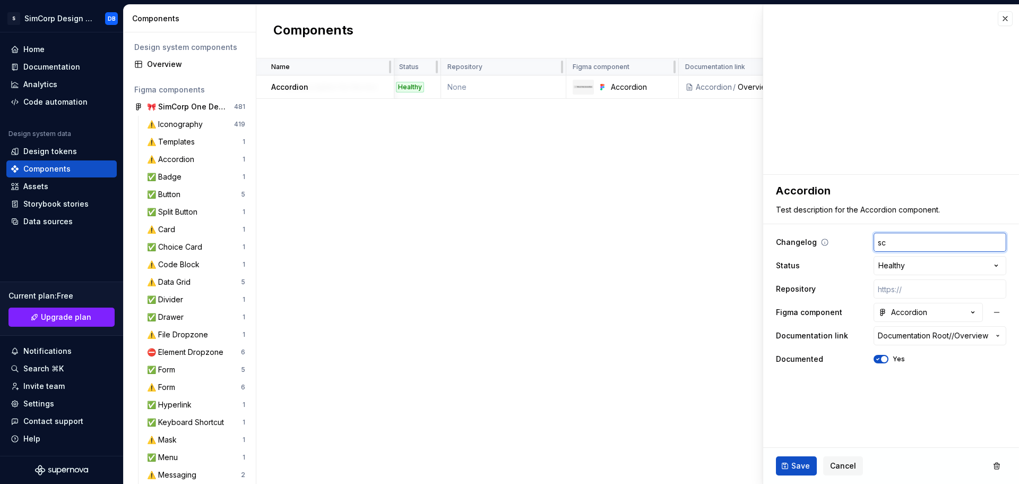
type textarea "*"
type input "R"
type textarea "*"
type input "Re"
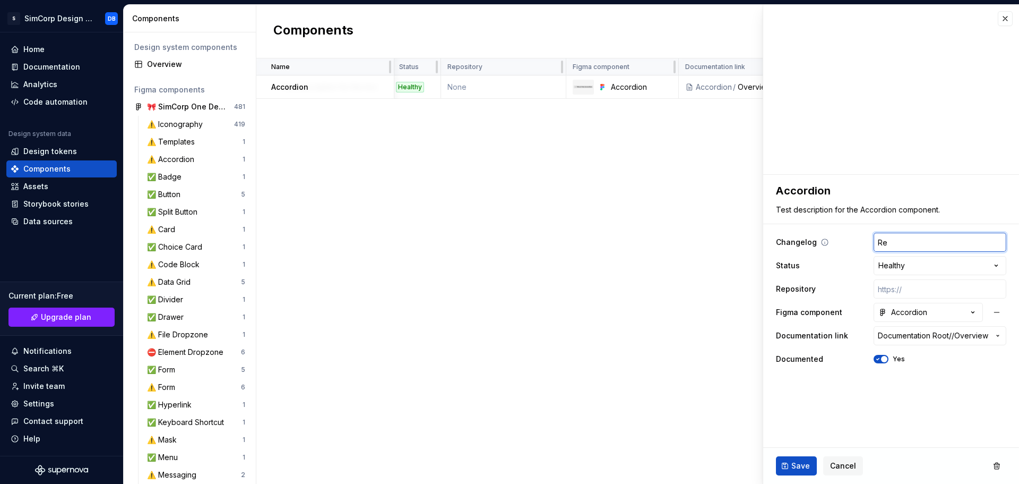
type textarea "*"
type input "Rep"
type textarea "*"
type input "Repl"
type textarea "*"
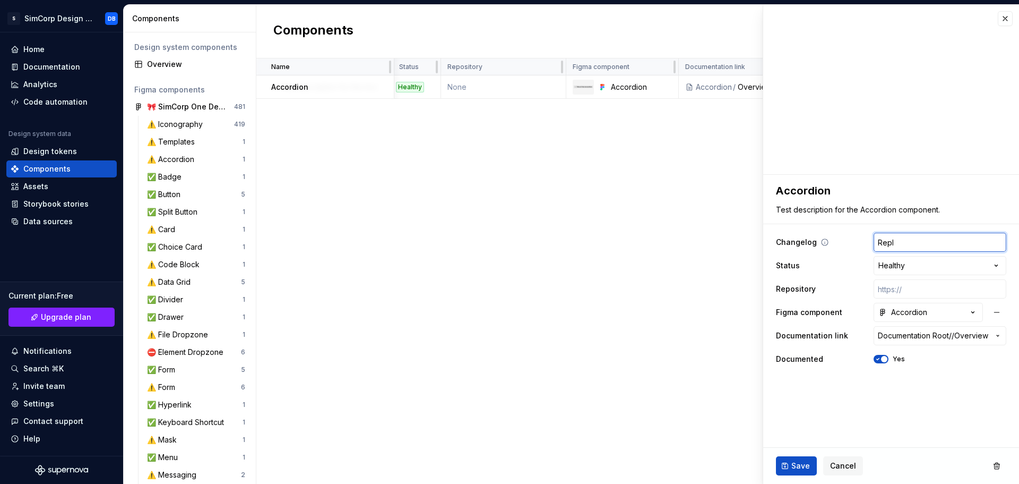
type input "Repla"
type textarea "*"
type input "Replac"
type textarea "*"
type input "Replace"
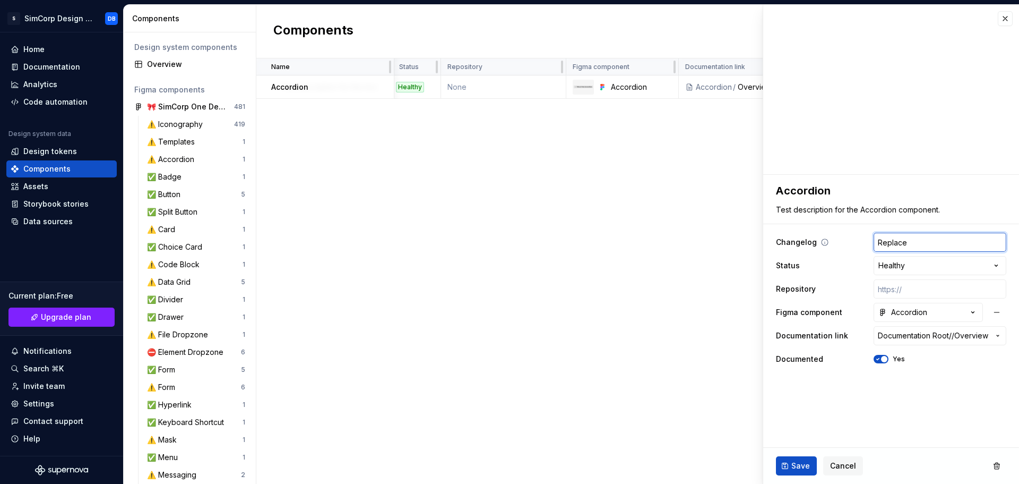
type textarea "*"
type input "Replace"
type textarea "*"
type input "Replace t"
type textarea "*"
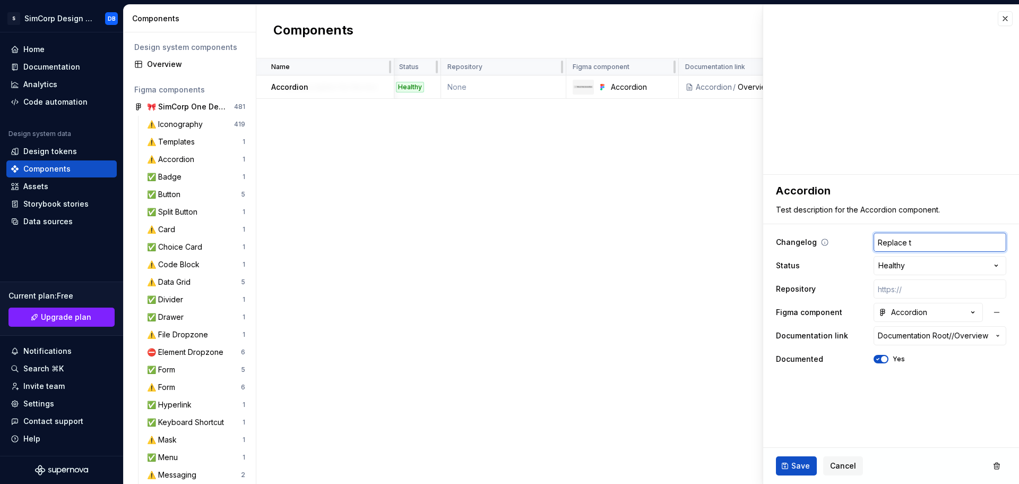
type input "Replace th"
type textarea "*"
type input "Replace the"
type textarea "*"
type input "Replace the"
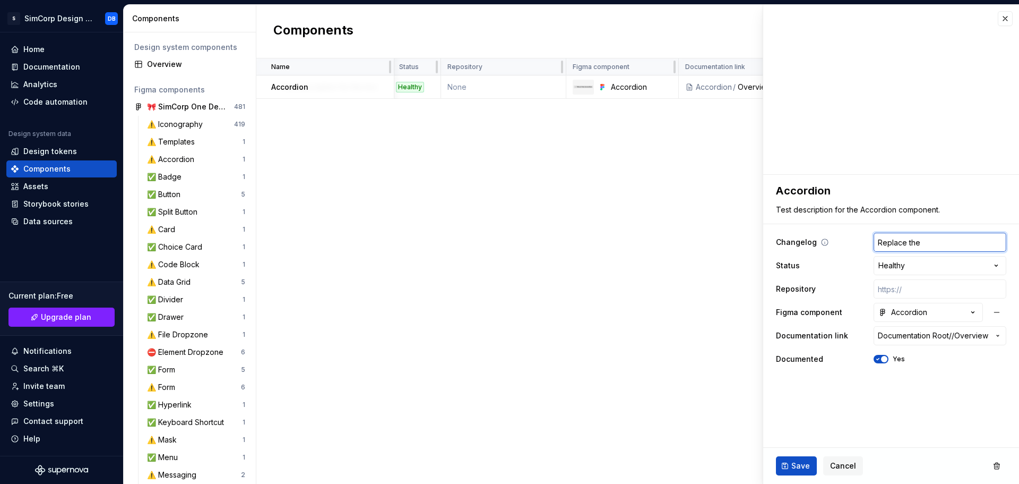
type textarea "*"
type input "Replace the"
type textarea "*"
type input "Replace th"
type textarea "*"
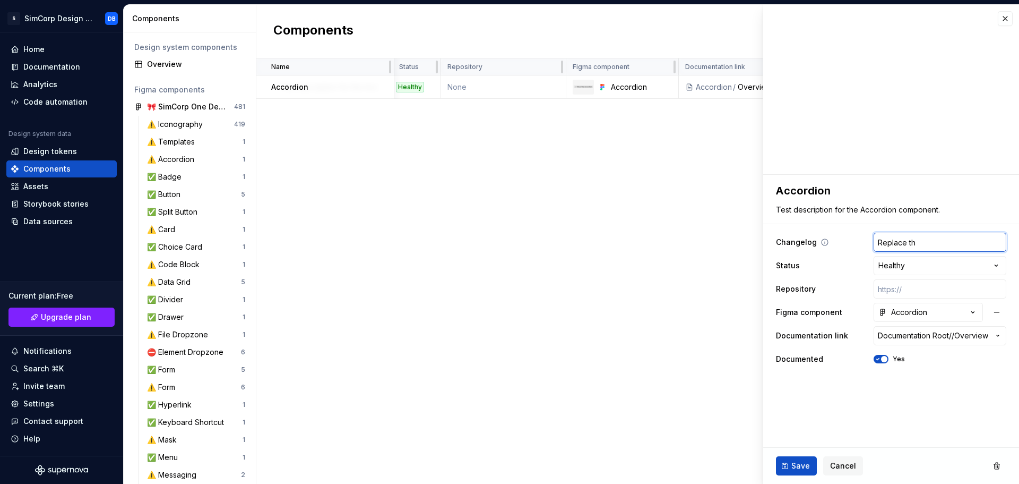
type input "0"
type textarea "*"
type input "09"
type textarea "*"
type input "09-"
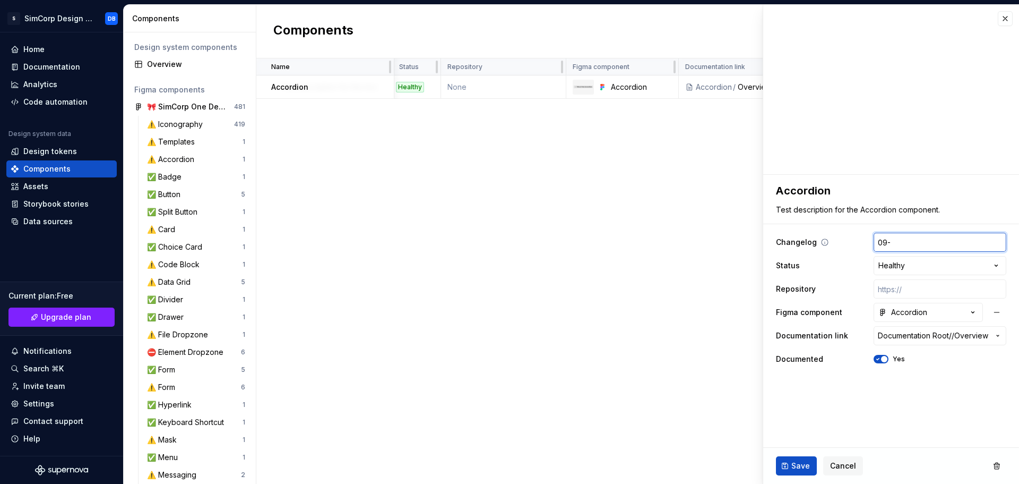
type textarea "*"
type input "09-O"
type textarea "*"
type input "09-Oc"
type textarea "*"
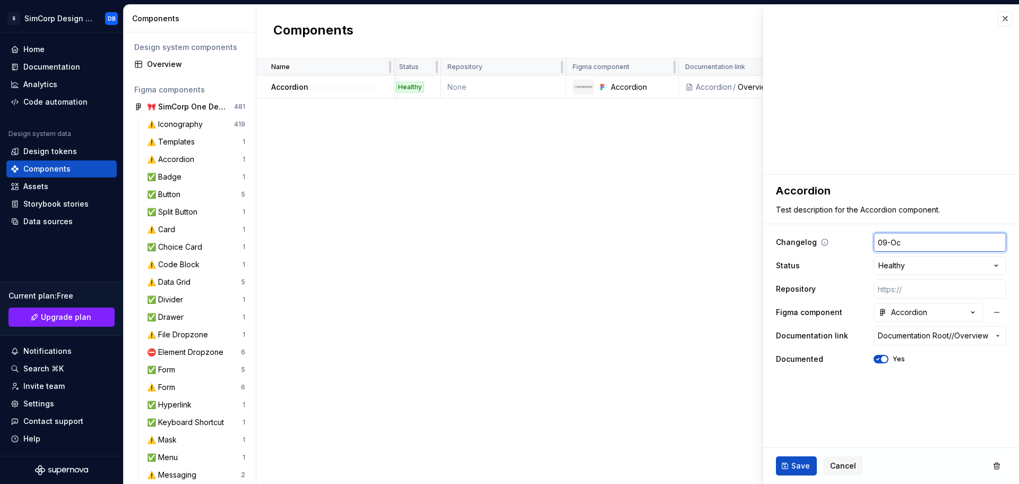
type input "09-Oct"
type textarea "*"
type input "09-Oct0"
type textarea "*"
type input "09-Oct"
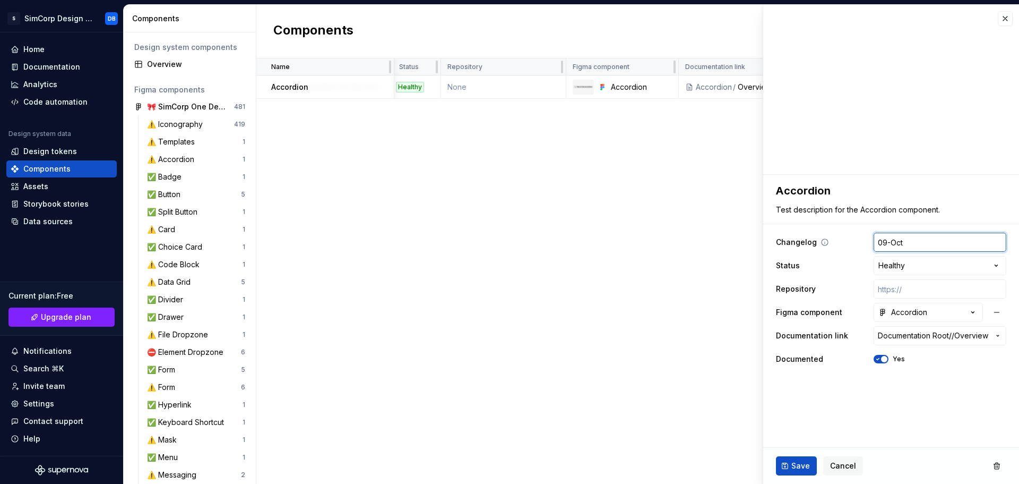
type textarea "*"
type input "09-Oct-"
type textarea "*"
type input "09-Oct-2"
type textarea "*"
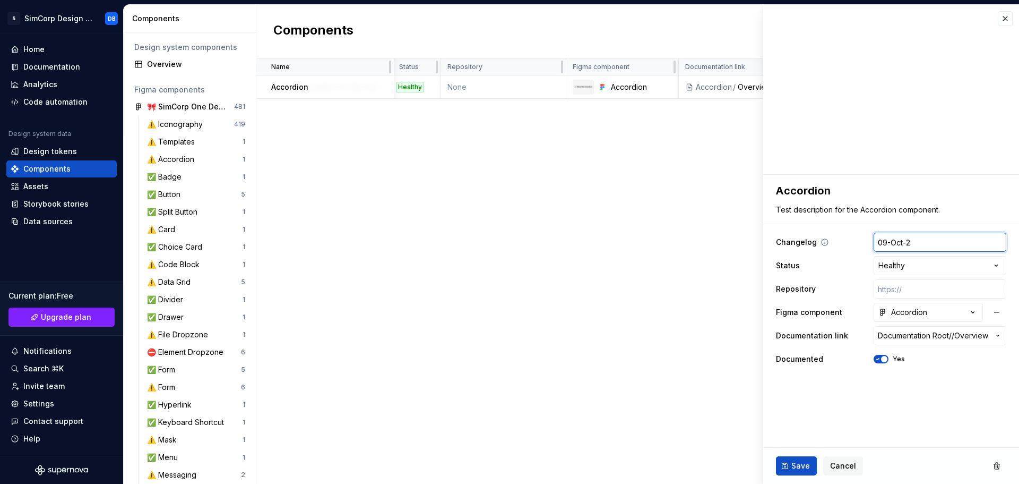
type input "[DATE]"
type textarea "*"
type input "[DATE]"
type textarea "*"
type input "[DATE]"
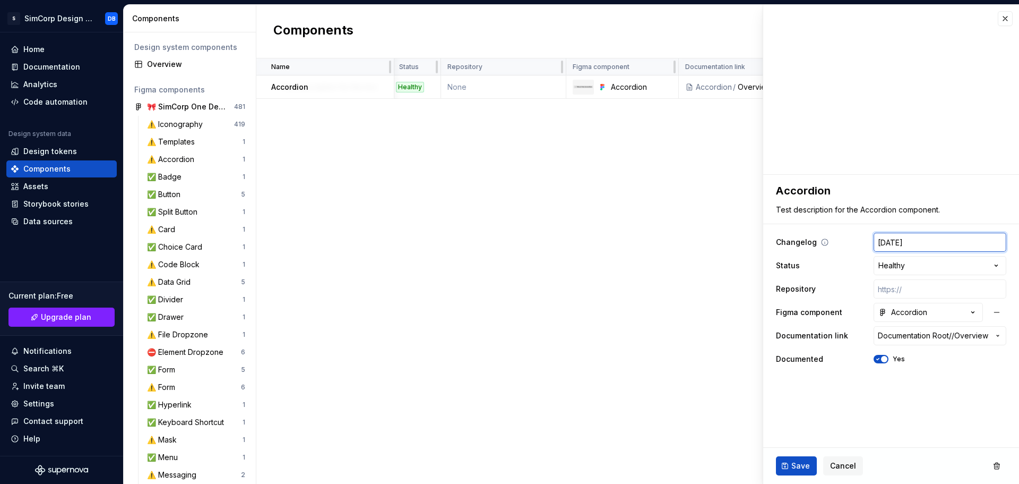
type textarea "*"
type input "[DATE]:"
type textarea "*"
type input "[DATE]:"
type textarea "*"
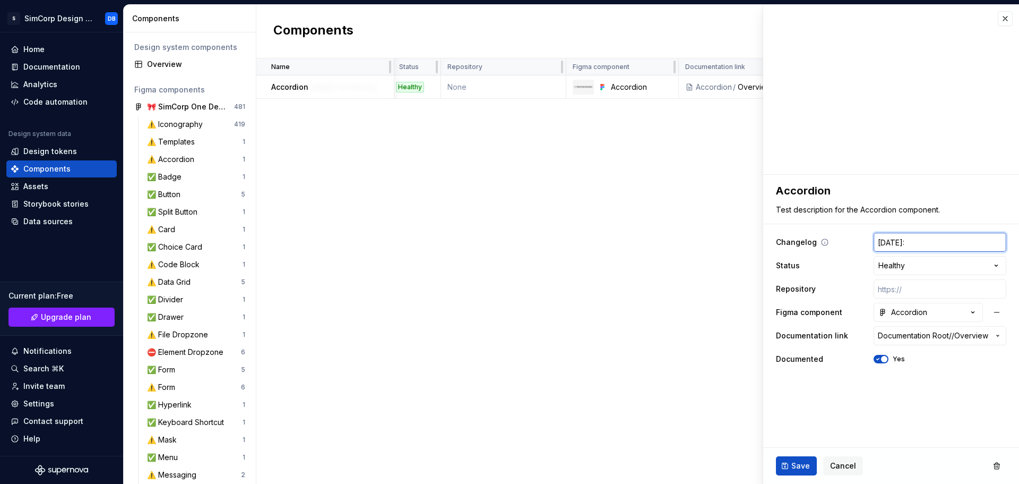
type input "[DATE]: R"
type textarea "*"
type input "[DATE]: Re"
type textarea "*"
type input "[DATE]: Rep"
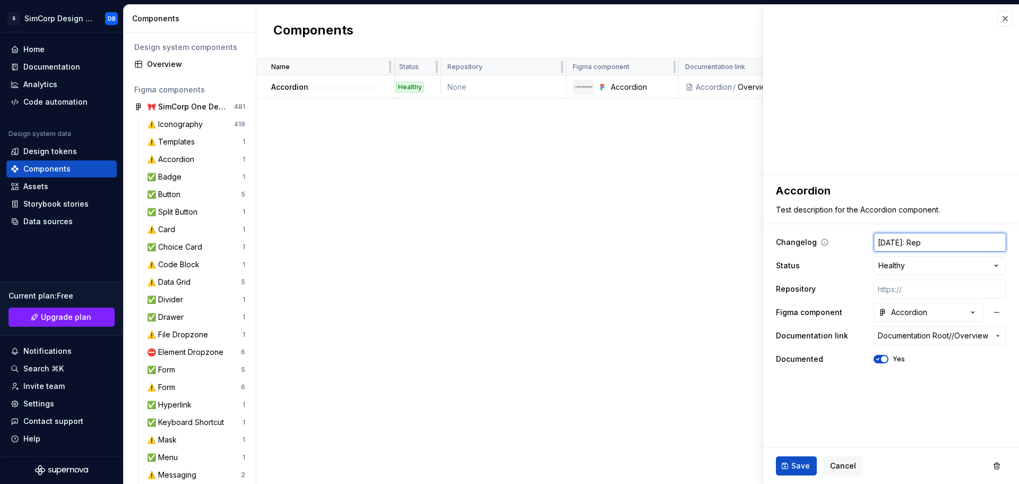
type textarea "*"
type input "[DATE]: Repl"
type textarea "*"
click at [791, 463] on button "Save" at bounding box center [796, 465] width 41 height 19
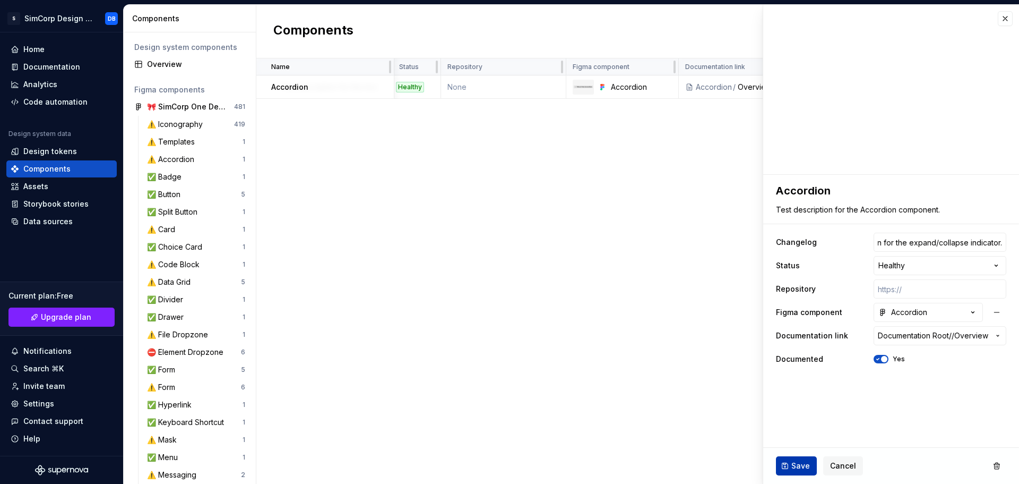
scroll to position [0, 0]
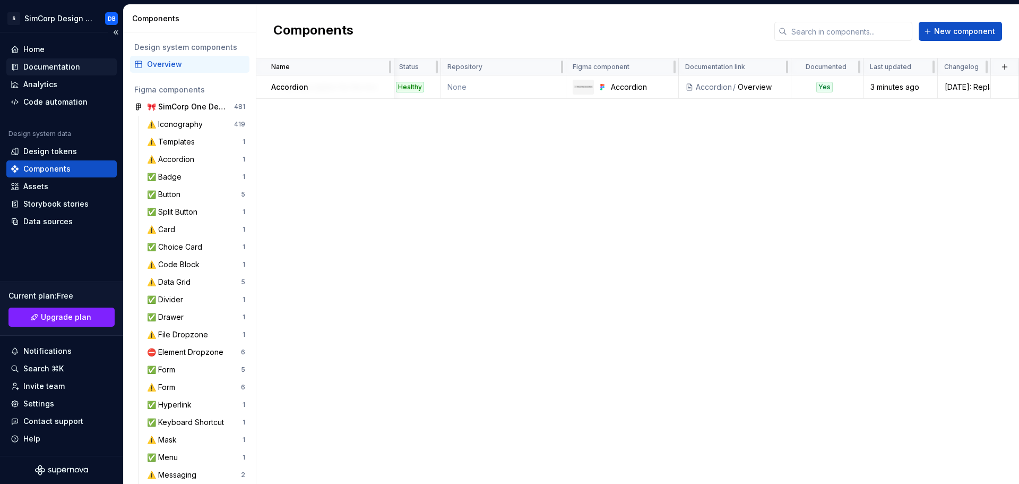
click at [42, 68] on div "Documentation" at bounding box center [51, 67] width 57 height 11
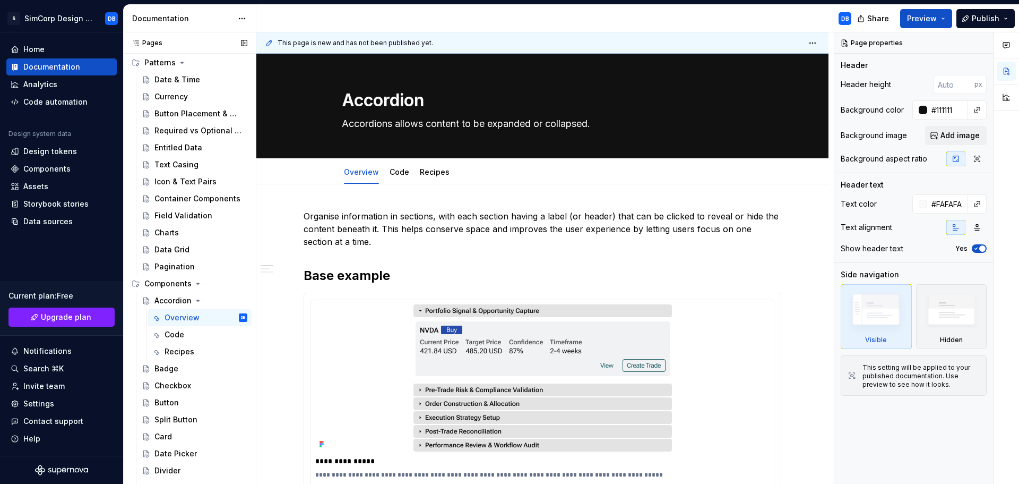
scroll to position [265, 0]
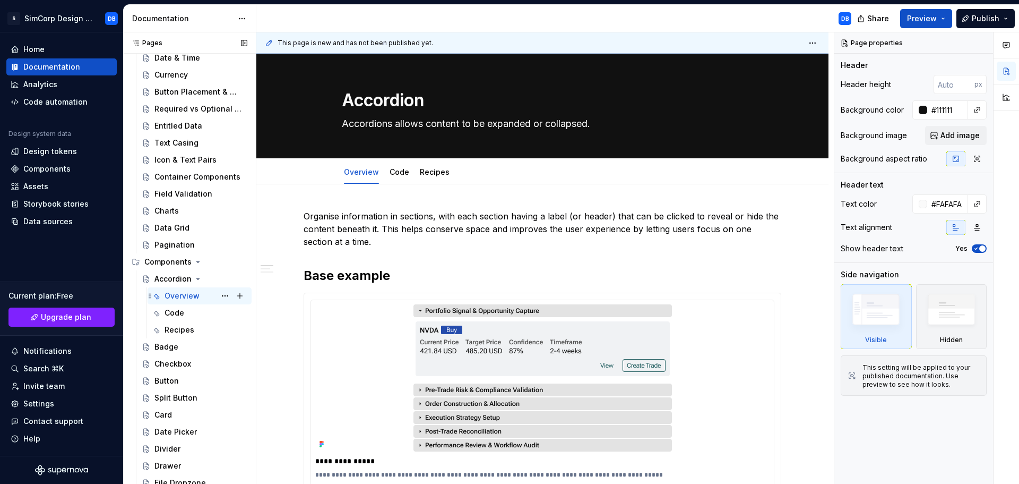
click at [178, 296] on div "Overview" at bounding box center [182, 295] width 35 height 11
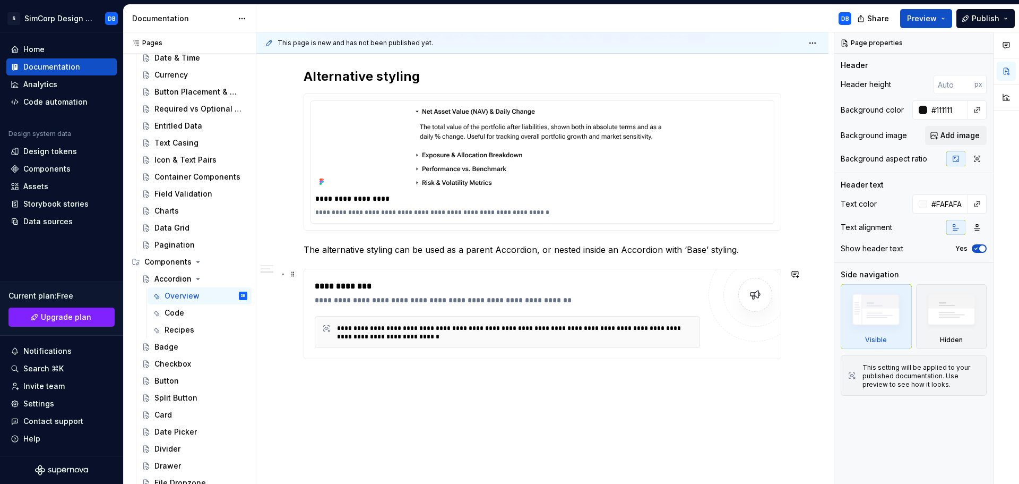
scroll to position [751, 0]
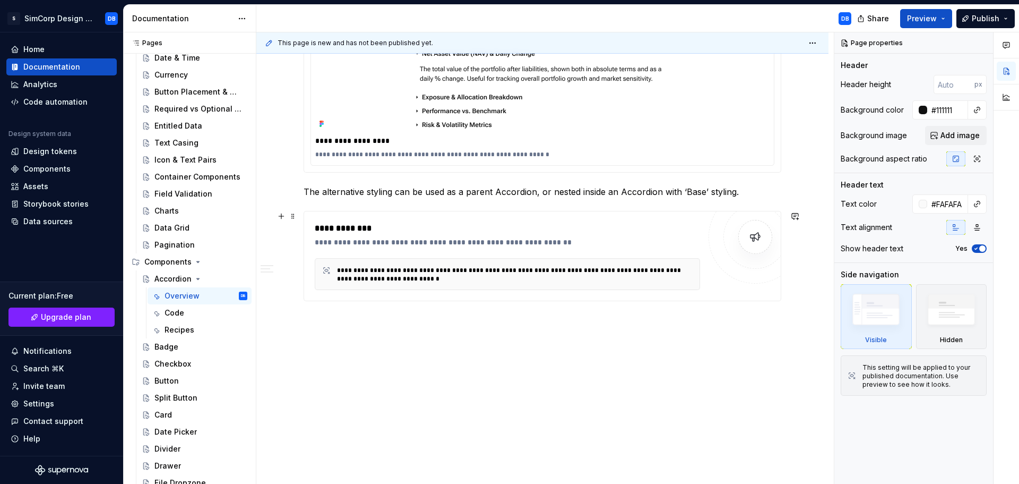
click at [345, 234] on div "**********" at bounding box center [507, 228] width 385 height 13
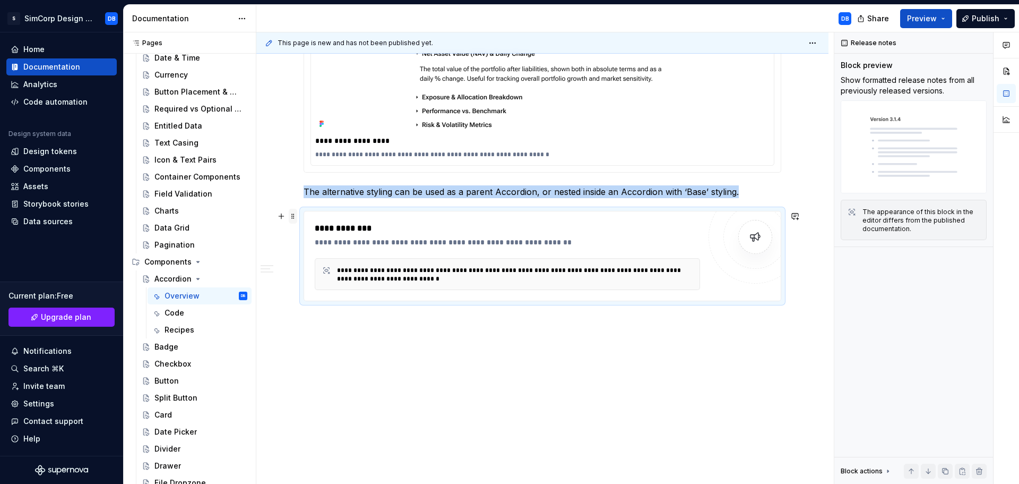
click at [291, 217] on span at bounding box center [293, 216] width 8 height 15
click at [324, 313] on div "Delete" at bounding box center [342, 310] width 69 height 11
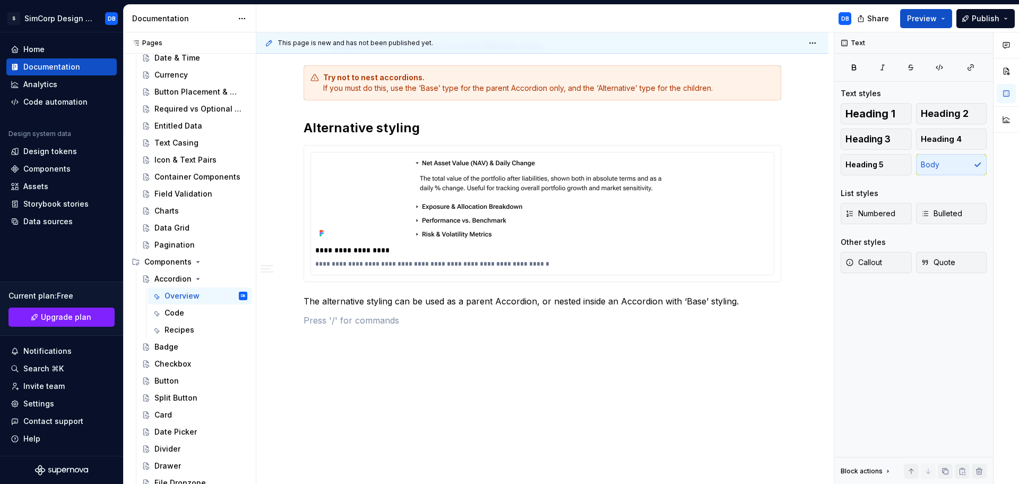
scroll to position [642, 0]
click at [334, 322] on p at bounding box center [543, 320] width 478 height 13
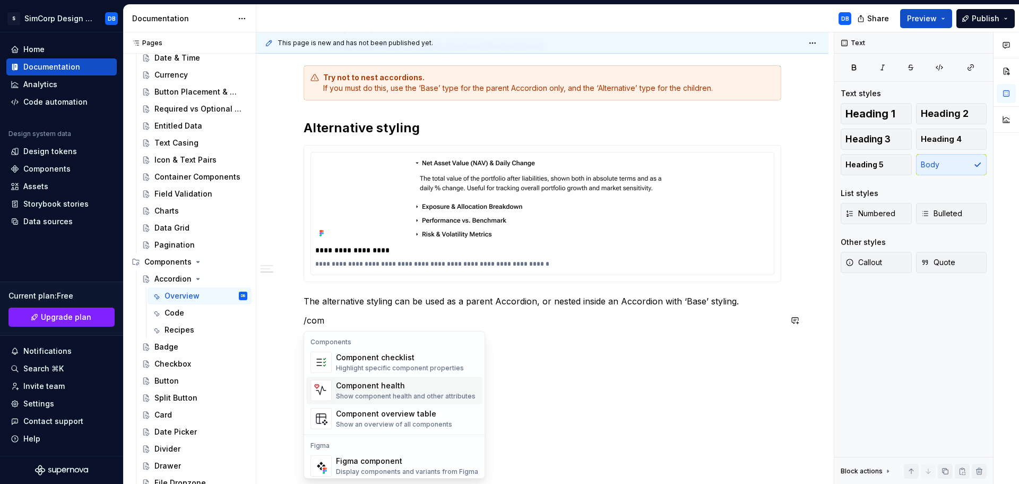
click at [401, 386] on div "Component health" at bounding box center [406, 385] width 140 height 11
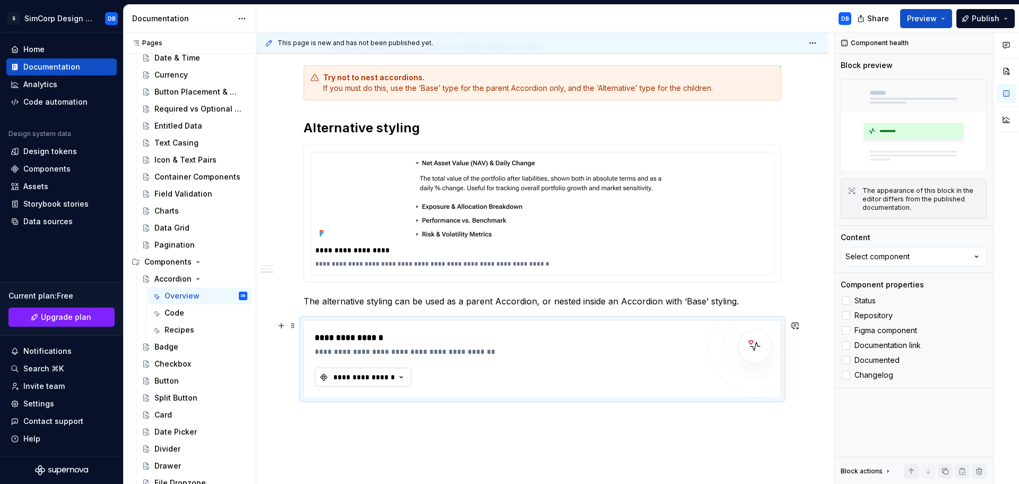
click at [399, 381] on icon "button" at bounding box center [401, 377] width 11 height 11
click at [375, 420] on div "Accordion" at bounding box center [363, 419] width 37 height 11
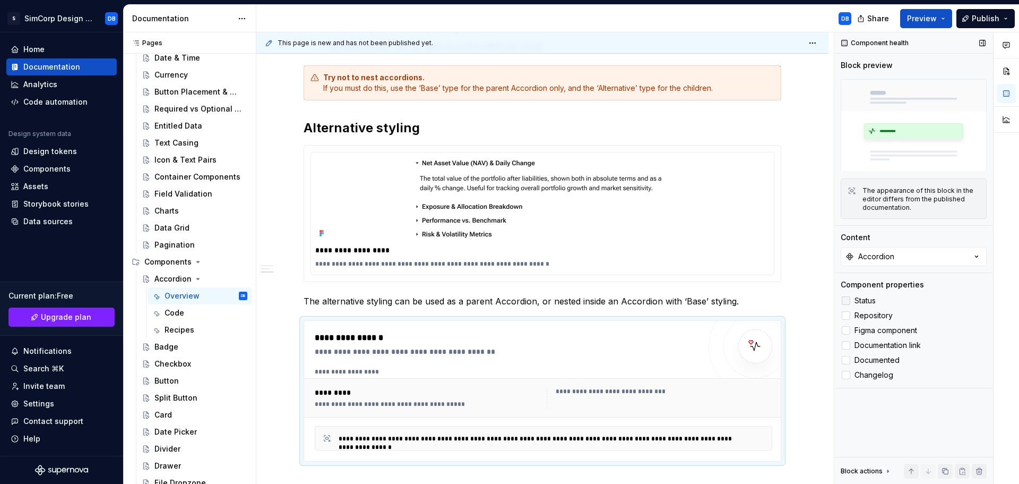
click at [868, 299] on span "Status" at bounding box center [865, 300] width 21 height 8
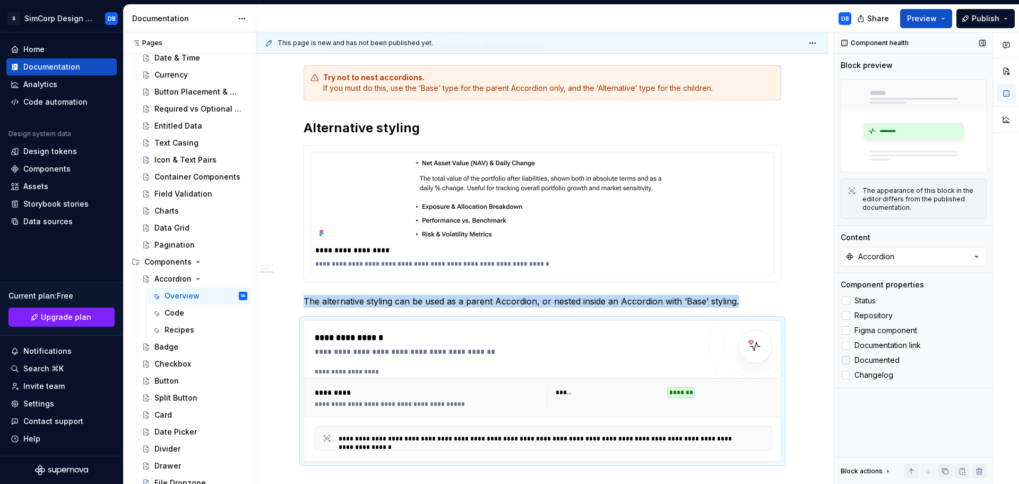
click at [881, 363] on span "Documented" at bounding box center [877, 360] width 45 height 8
click at [879, 375] on span "Changelog" at bounding box center [874, 374] width 39 height 8
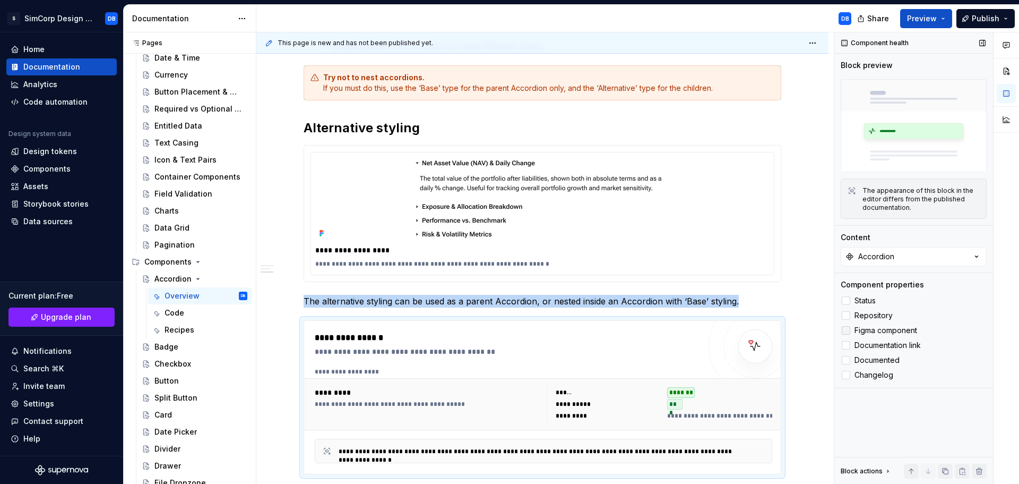
click at [881, 329] on span "Figma component" at bounding box center [886, 330] width 63 height 8
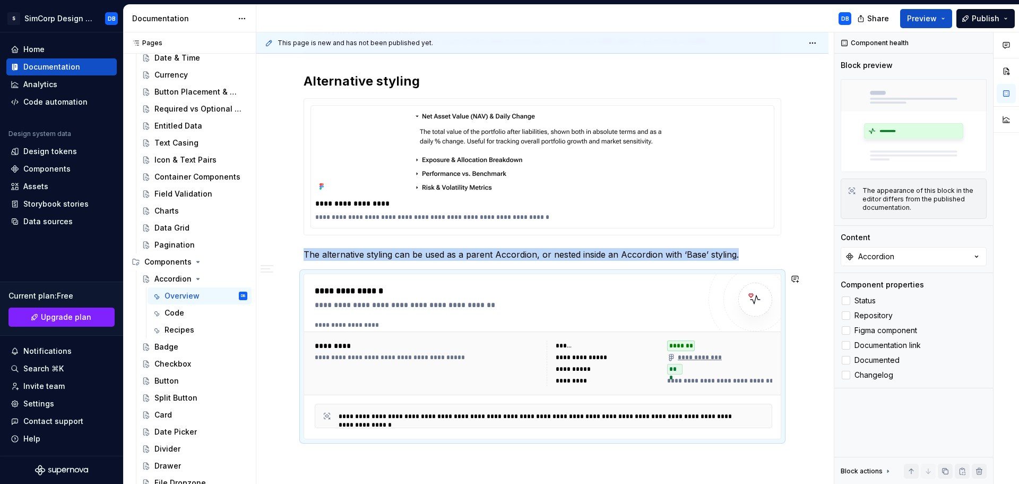
scroll to position [801, 0]
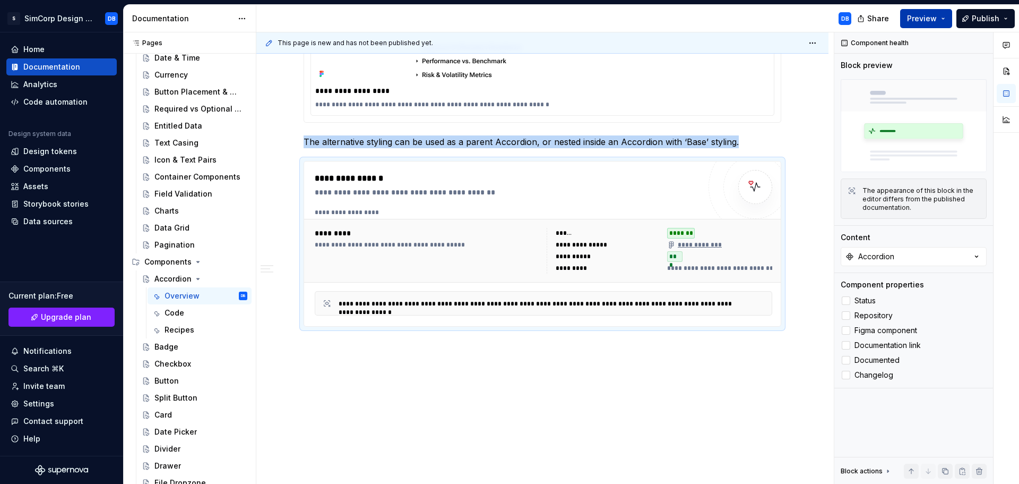
click at [936, 19] on span "Preview" at bounding box center [922, 18] width 30 height 11
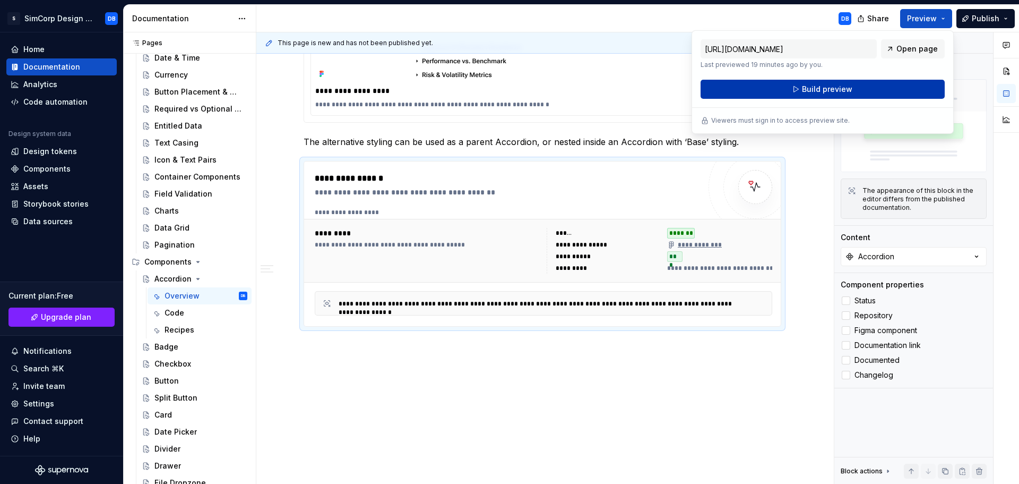
click at [821, 89] on span "Build preview" at bounding box center [827, 89] width 50 height 11
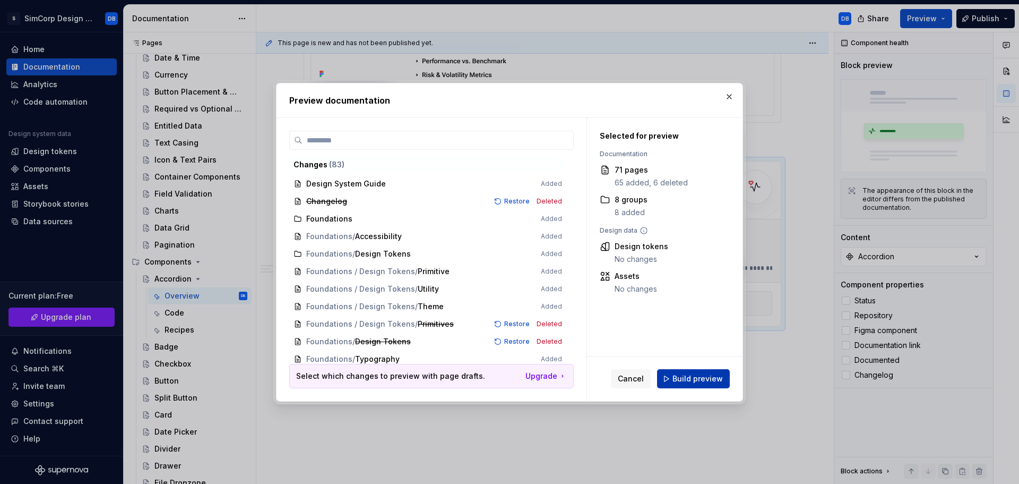
click at [682, 377] on span "Build preview" at bounding box center [698, 378] width 50 height 11
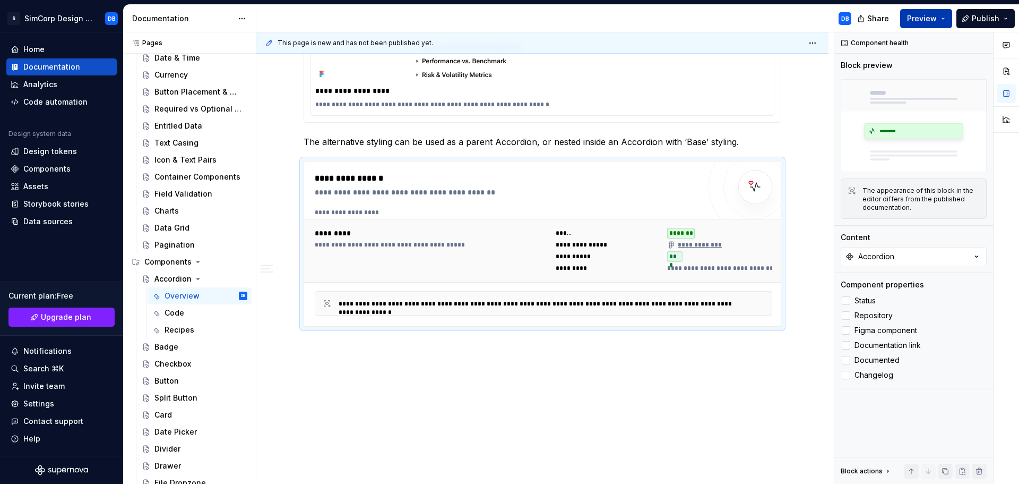
click at [935, 24] on button "Preview" at bounding box center [926, 18] width 52 height 19
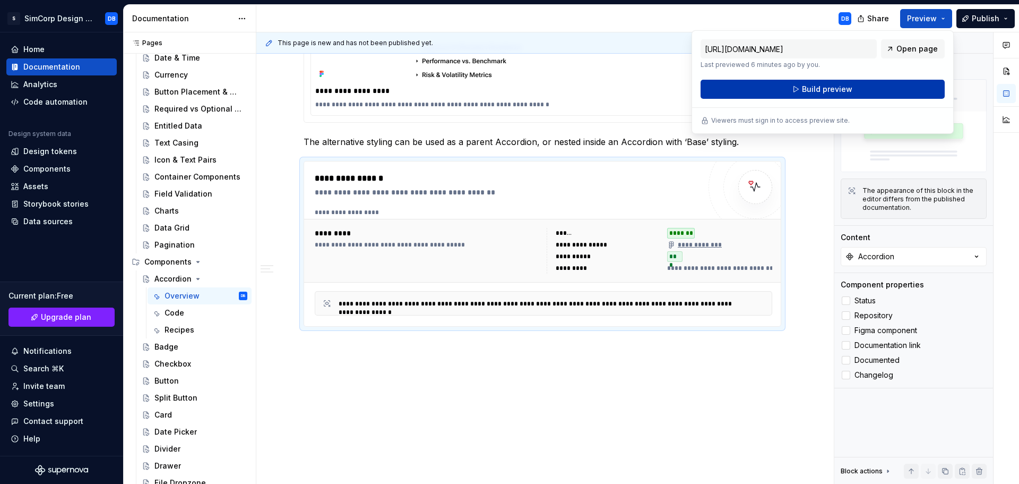
click at [831, 89] on span "Build preview" at bounding box center [827, 89] width 50 height 11
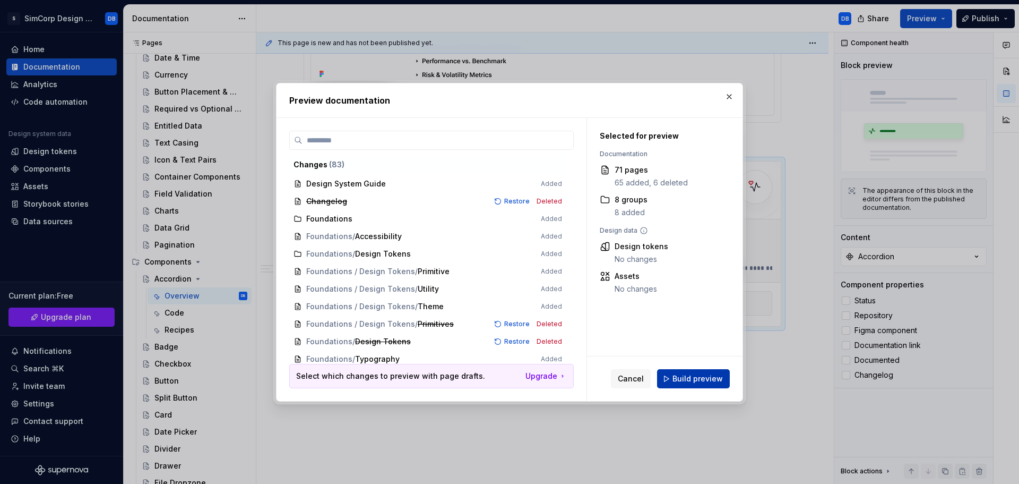
click at [692, 381] on span "Build preview" at bounding box center [698, 378] width 50 height 11
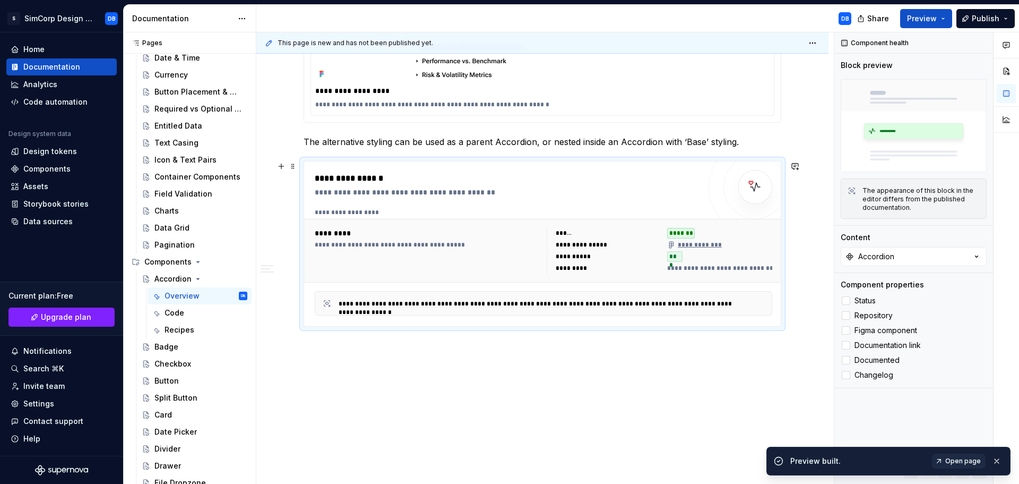
click at [698, 226] on div "**********" at bounding box center [544, 250] width 466 height 54
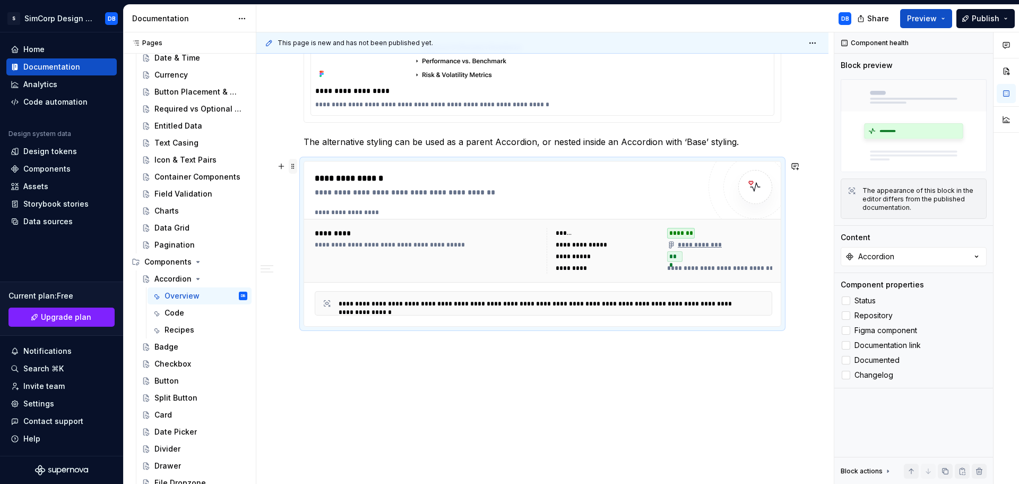
click at [294, 164] on span at bounding box center [293, 166] width 8 height 15
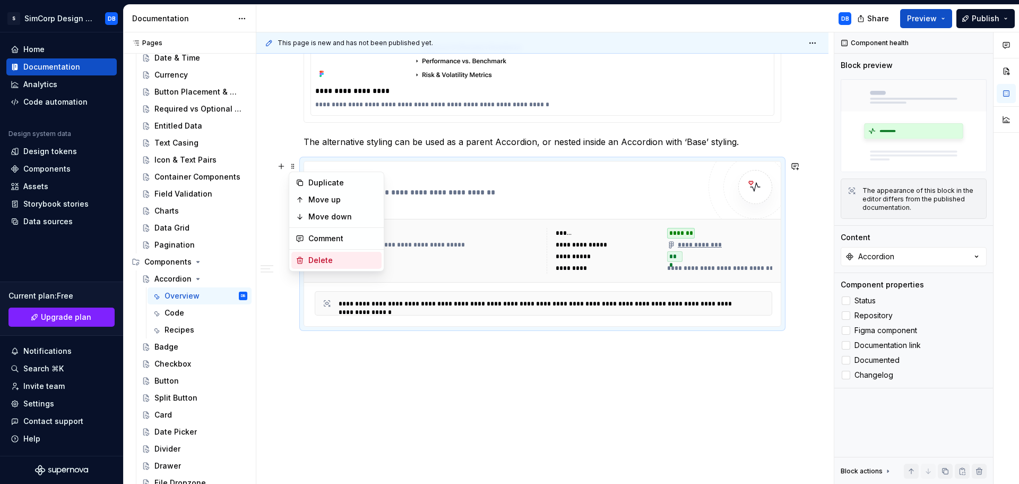
click at [315, 262] on div "Delete" at bounding box center [342, 260] width 69 height 11
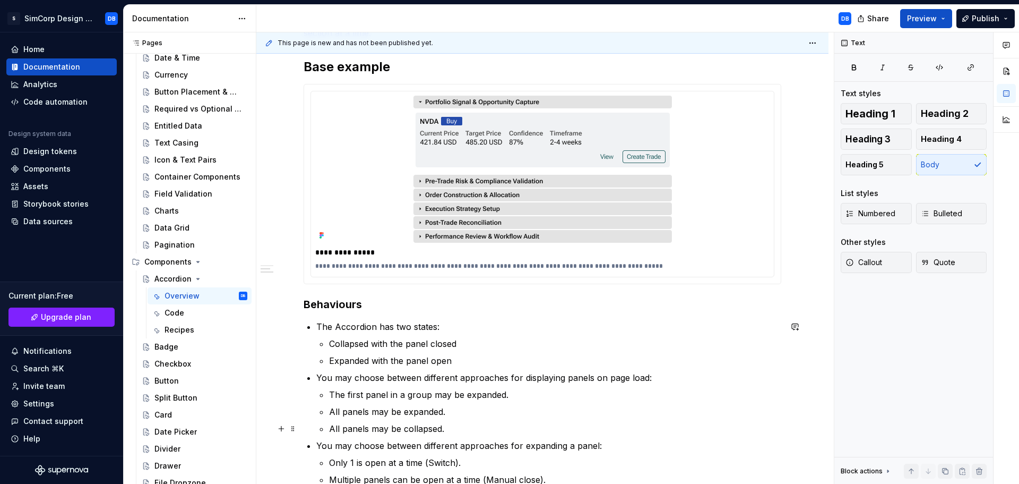
scroll to position [0, 0]
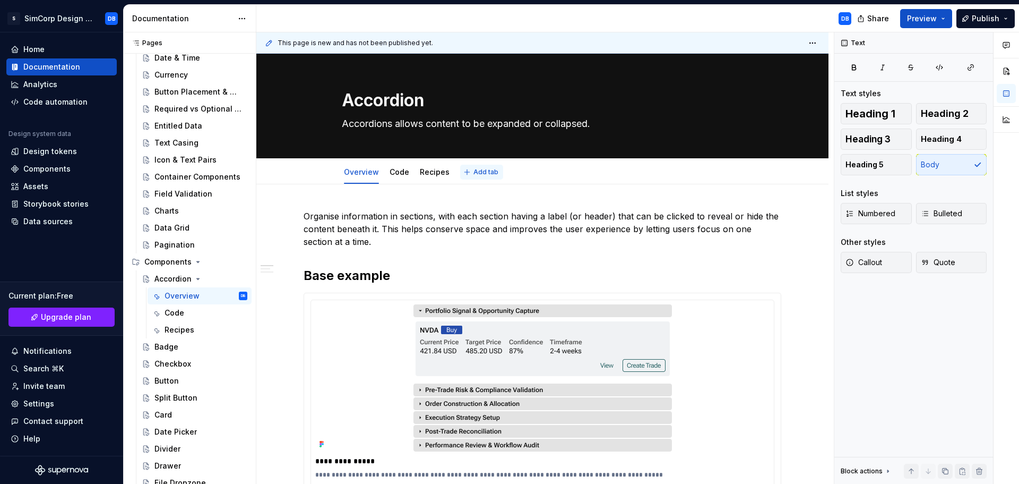
click at [473, 174] on span "Add tab" at bounding box center [485, 172] width 25 height 8
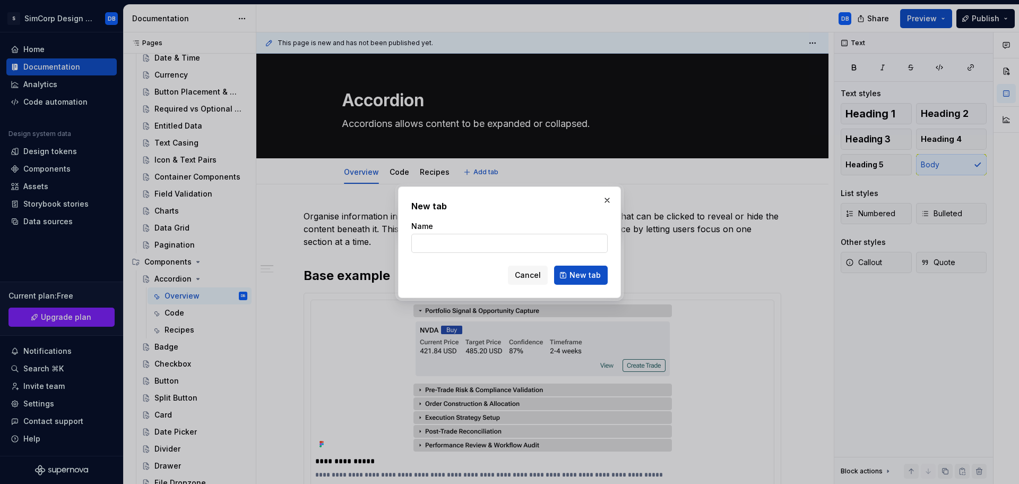
click at [470, 239] on input "Name" at bounding box center [509, 243] width 196 height 19
click at [582, 275] on span "New tab" at bounding box center [585, 275] width 31 height 11
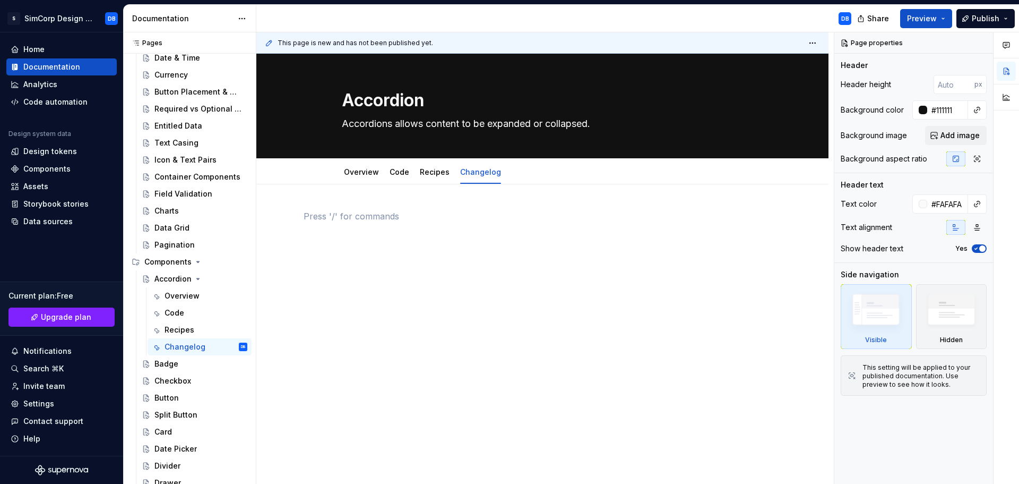
click at [352, 227] on div at bounding box center [543, 230] width 478 height 40
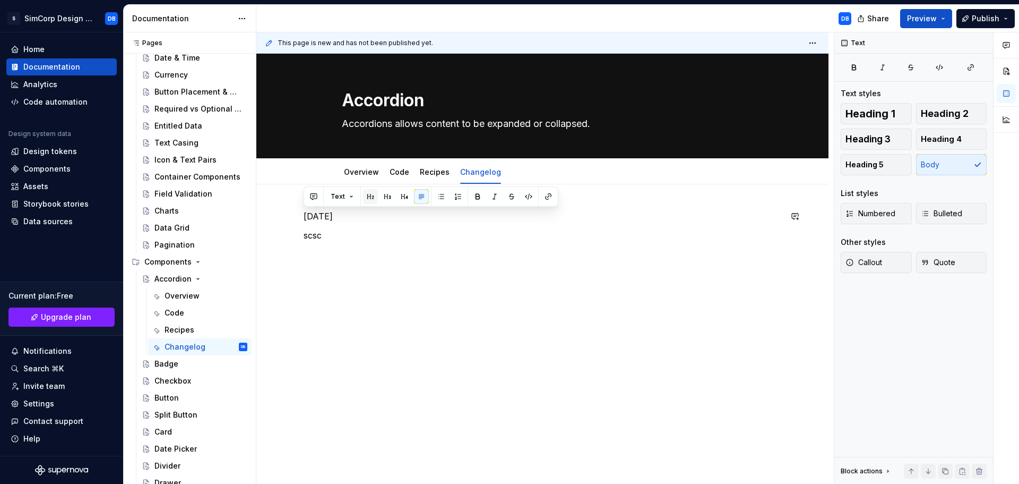
click at [370, 197] on button "button" at bounding box center [370, 196] width 15 height 15
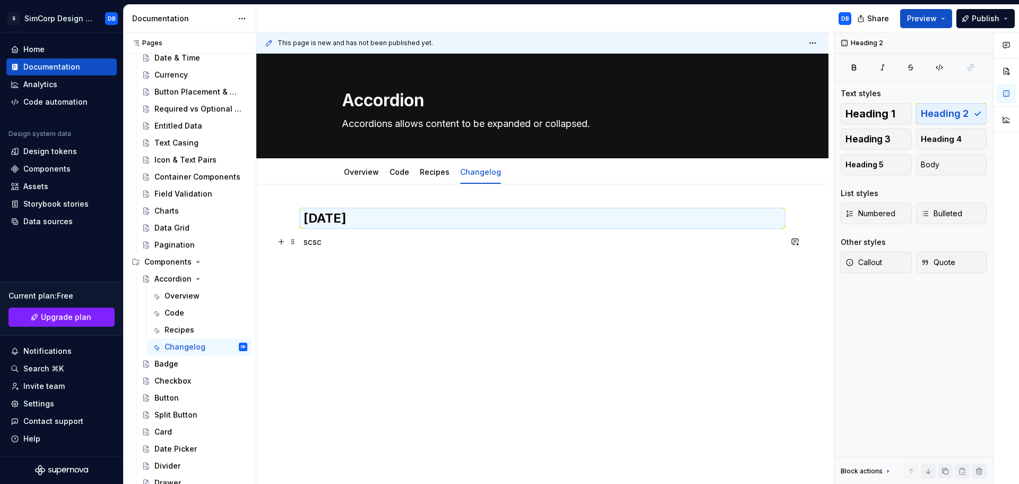
click at [352, 243] on p "scsc" at bounding box center [543, 241] width 478 height 13
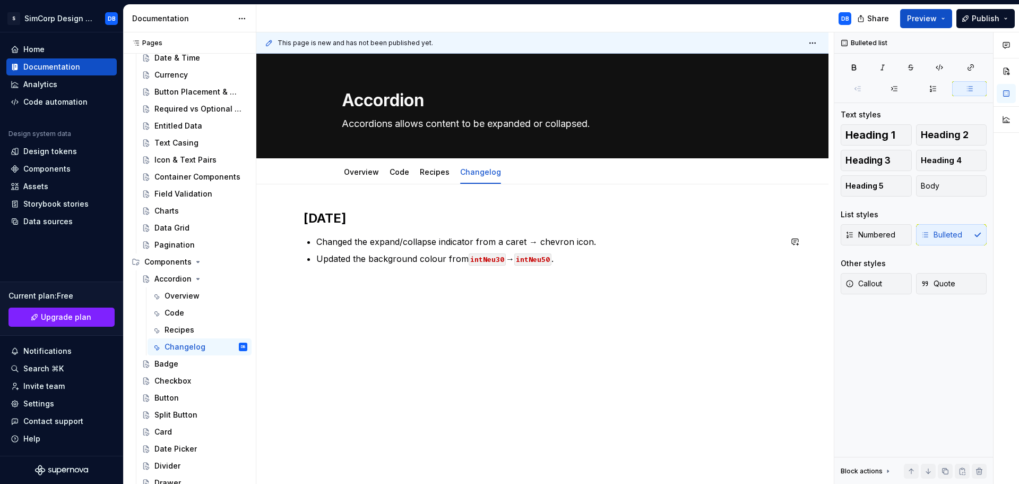
click at [579, 272] on div "[DATE] Changed the expand/collapse indicator from a caret → chevron icon. Updat…" at bounding box center [543, 244] width 478 height 68
click at [573, 360] on div "[DATE] Changed the expand/collapse indicator from a caret → chevron icon. Updat…" at bounding box center [542, 303] width 572 height 238
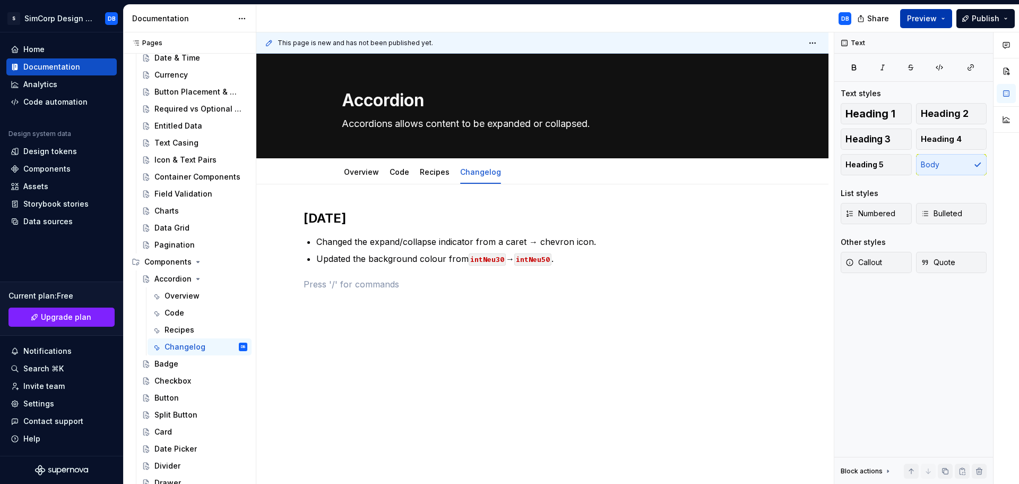
click at [923, 20] on span "Preview" at bounding box center [922, 18] width 30 height 11
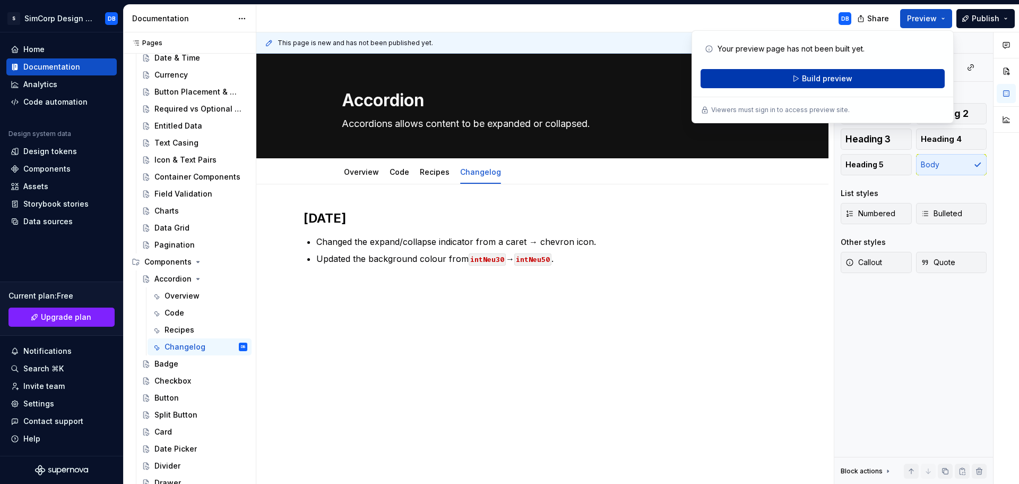
click at [813, 80] on span "Build preview" at bounding box center [827, 78] width 50 height 11
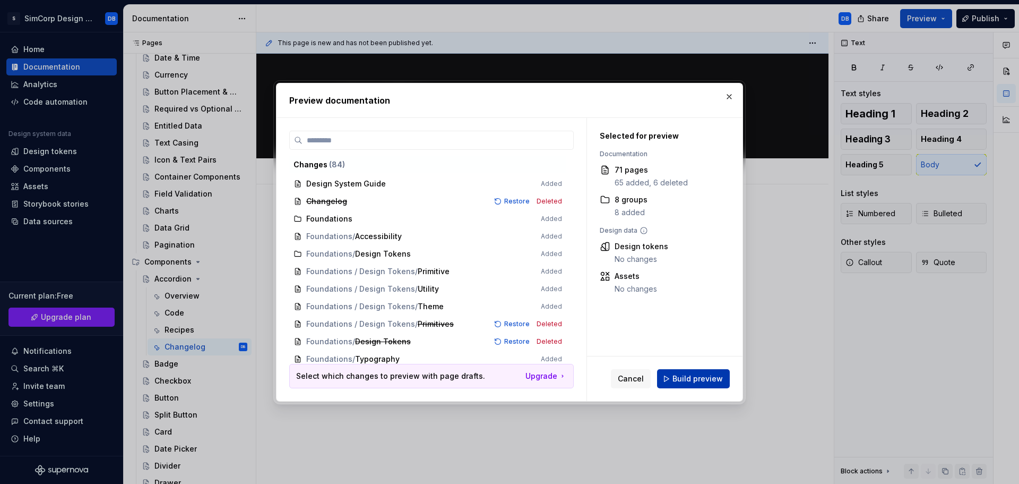
click at [696, 378] on span "Build preview" at bounding box center [698, 378] width 50 height 11
